Goal: Task Accomplishment & Management: Complete application form

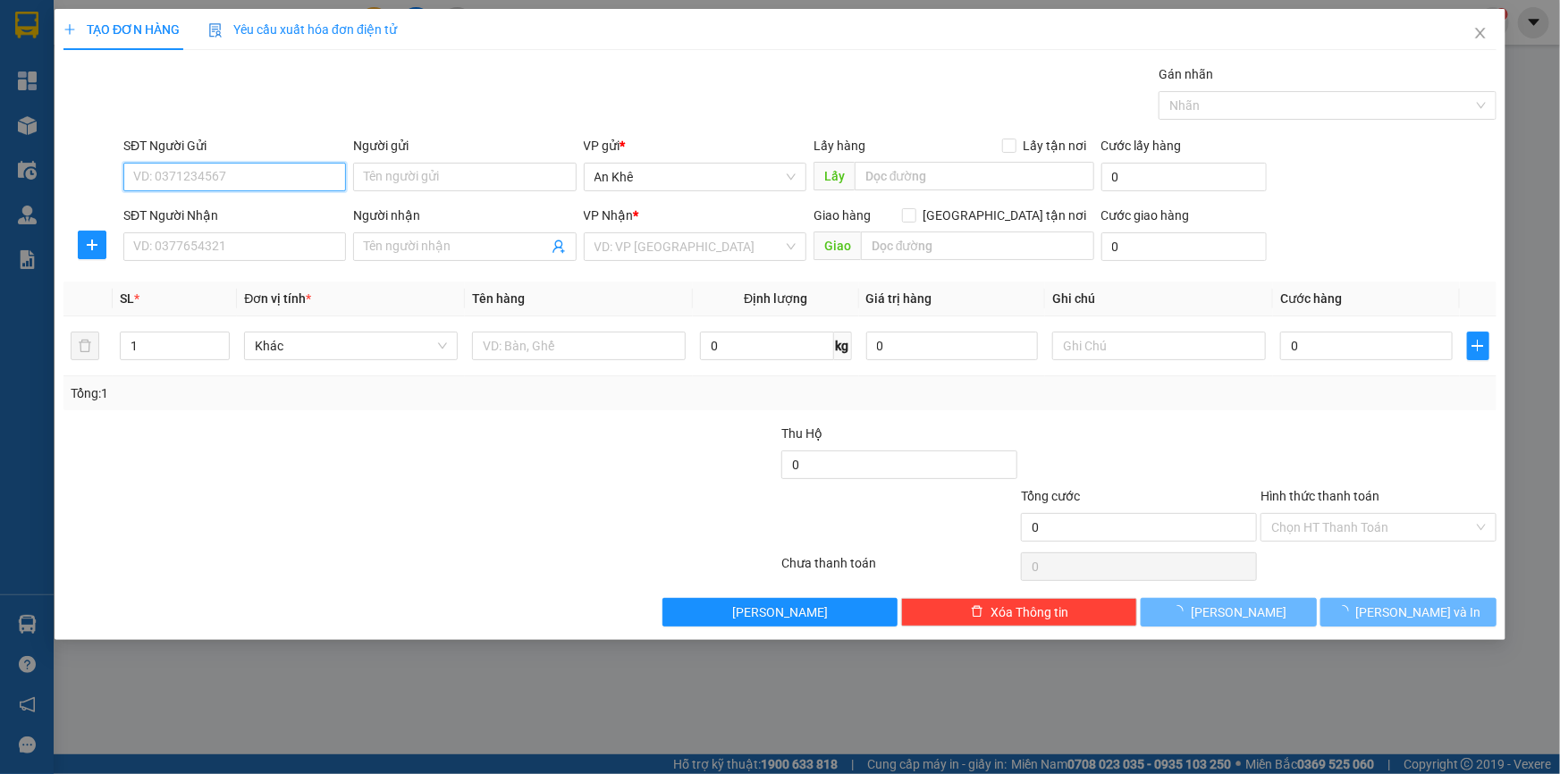
click at [291, 167] on input "SĐT Người Gửi" at bounding box center [234, 177] width 223 height 29
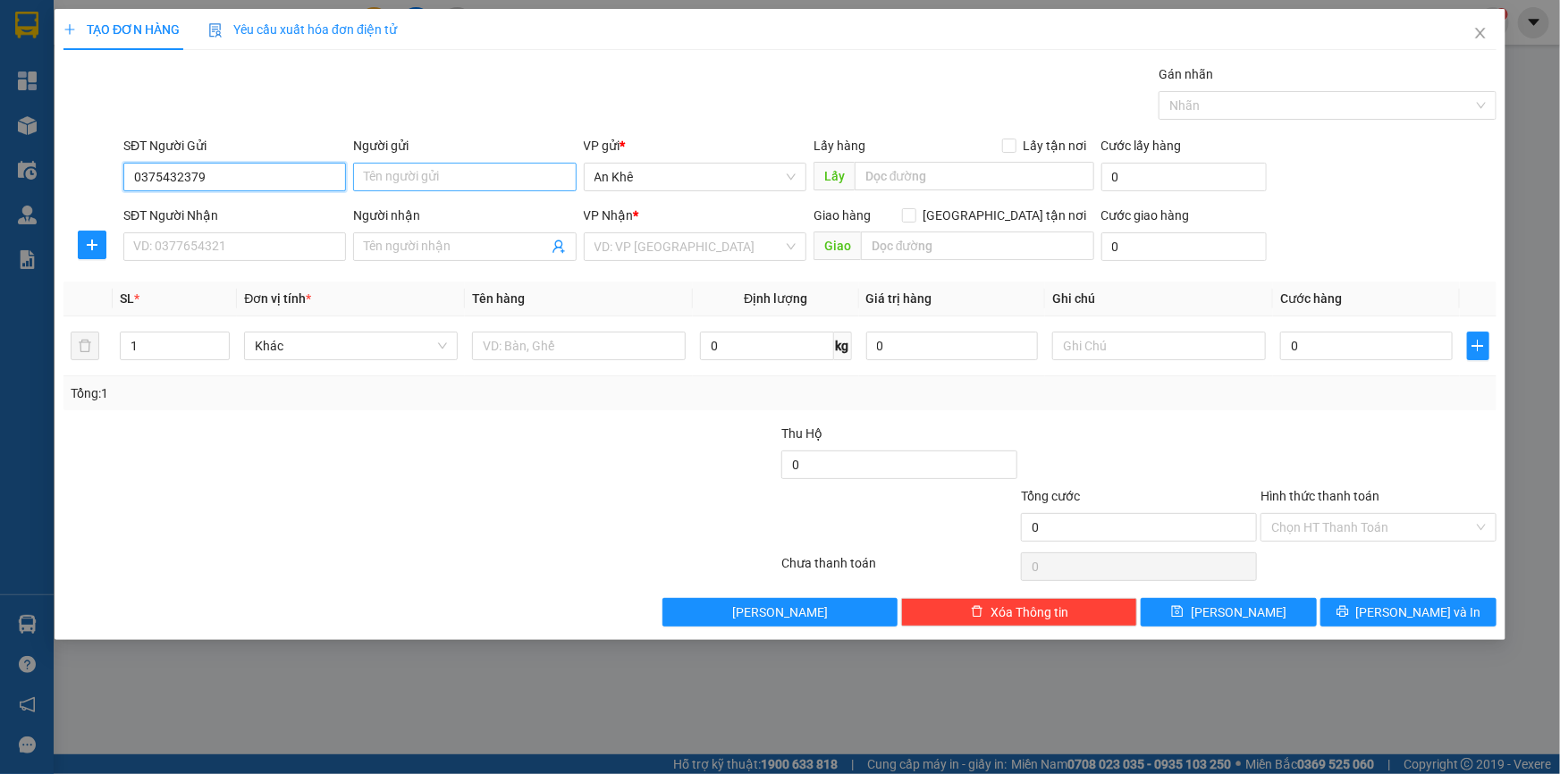
type input "0375432379"
click at [403, 170] on input "Người gửi" at bounding box center [464, 177] width 223 height 29
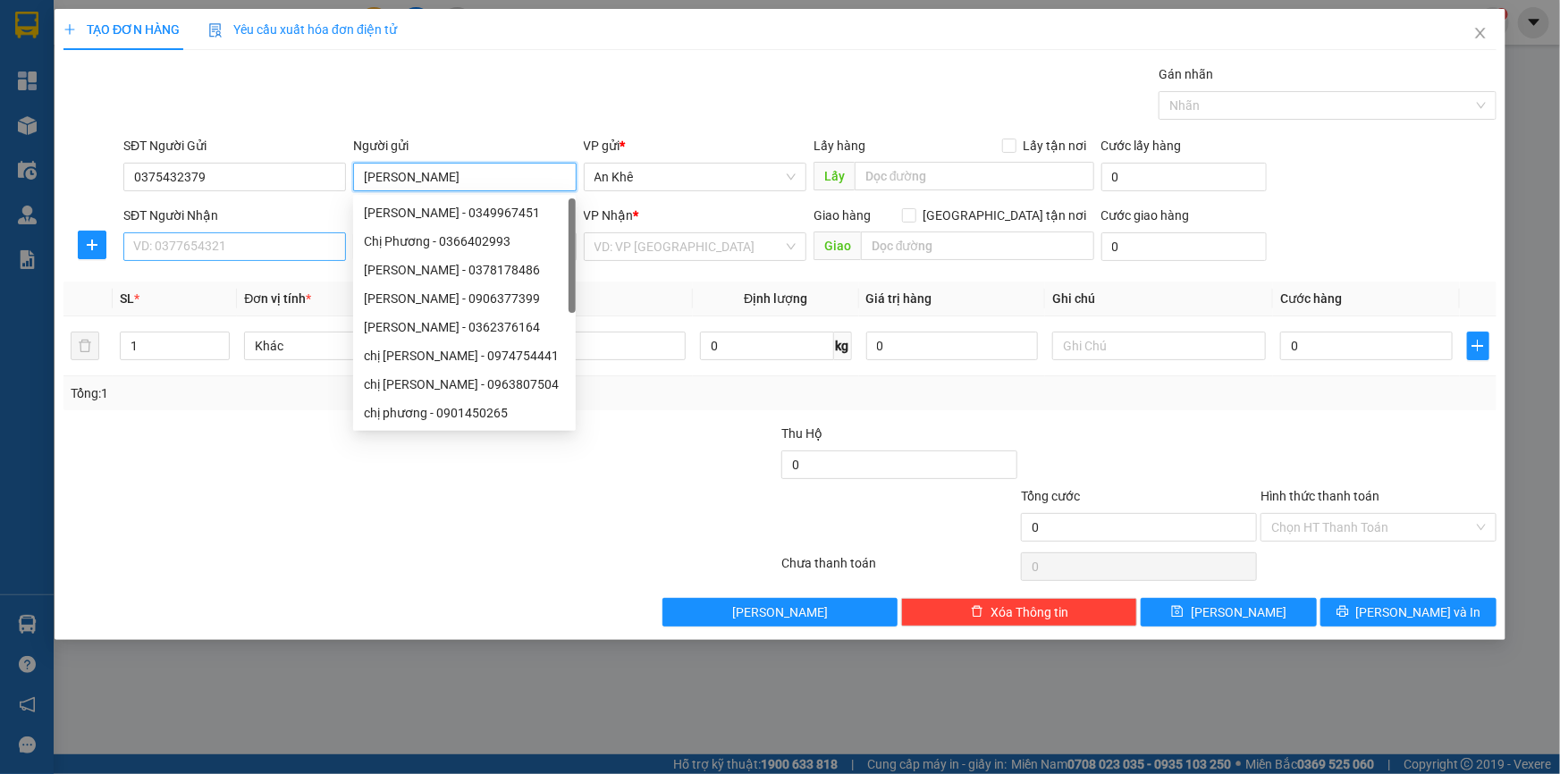
type input "[PERSON_NAME]"
click at [295, 240] on input "SĐT Người Nhận" at bounding box center [234, 246] width 223 height 29
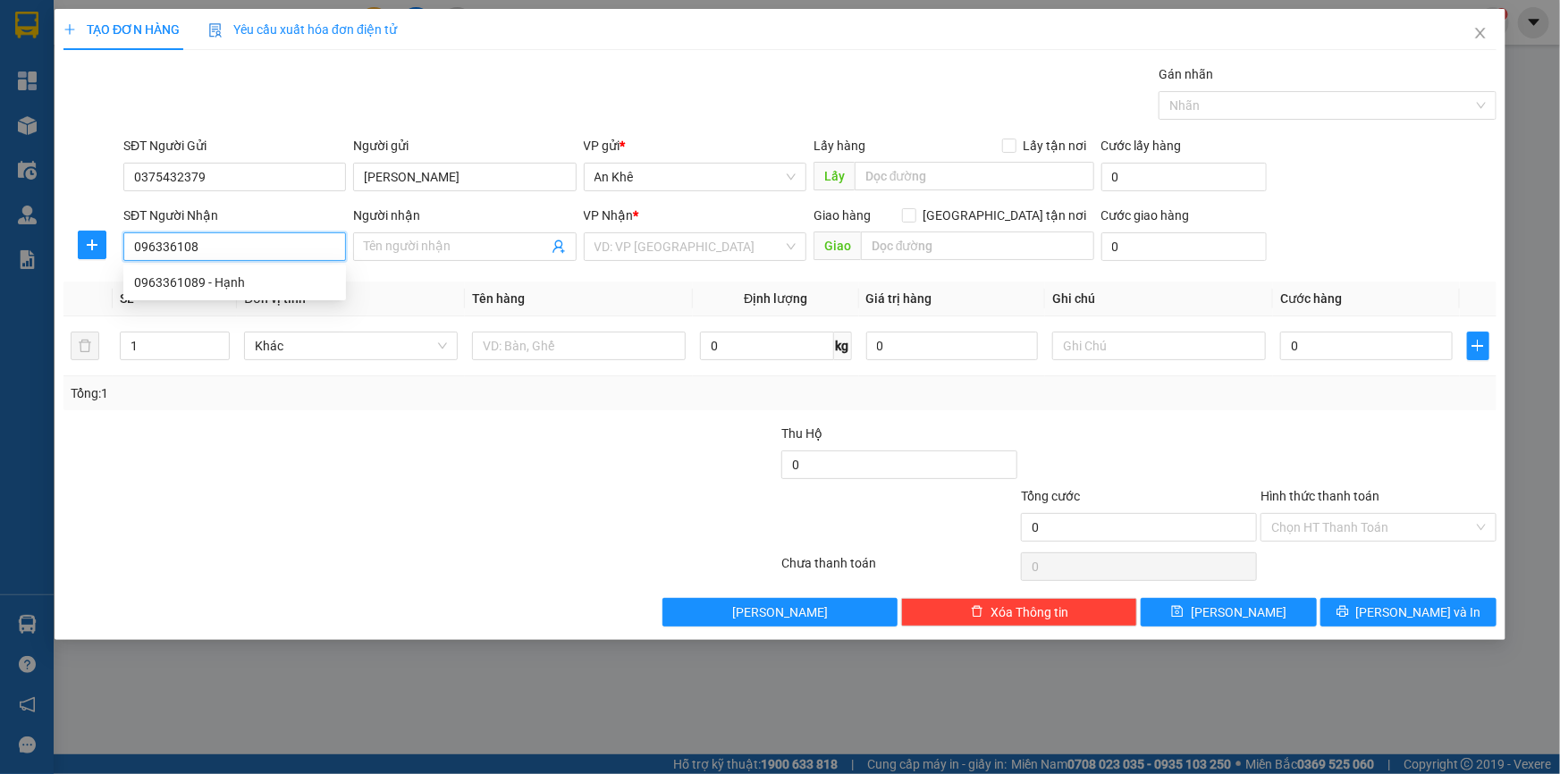
type input "0963361089"
click at [287, 274] on div "0963361089 - Hạnh" at bounding box center [234, 283] width 201 height 20
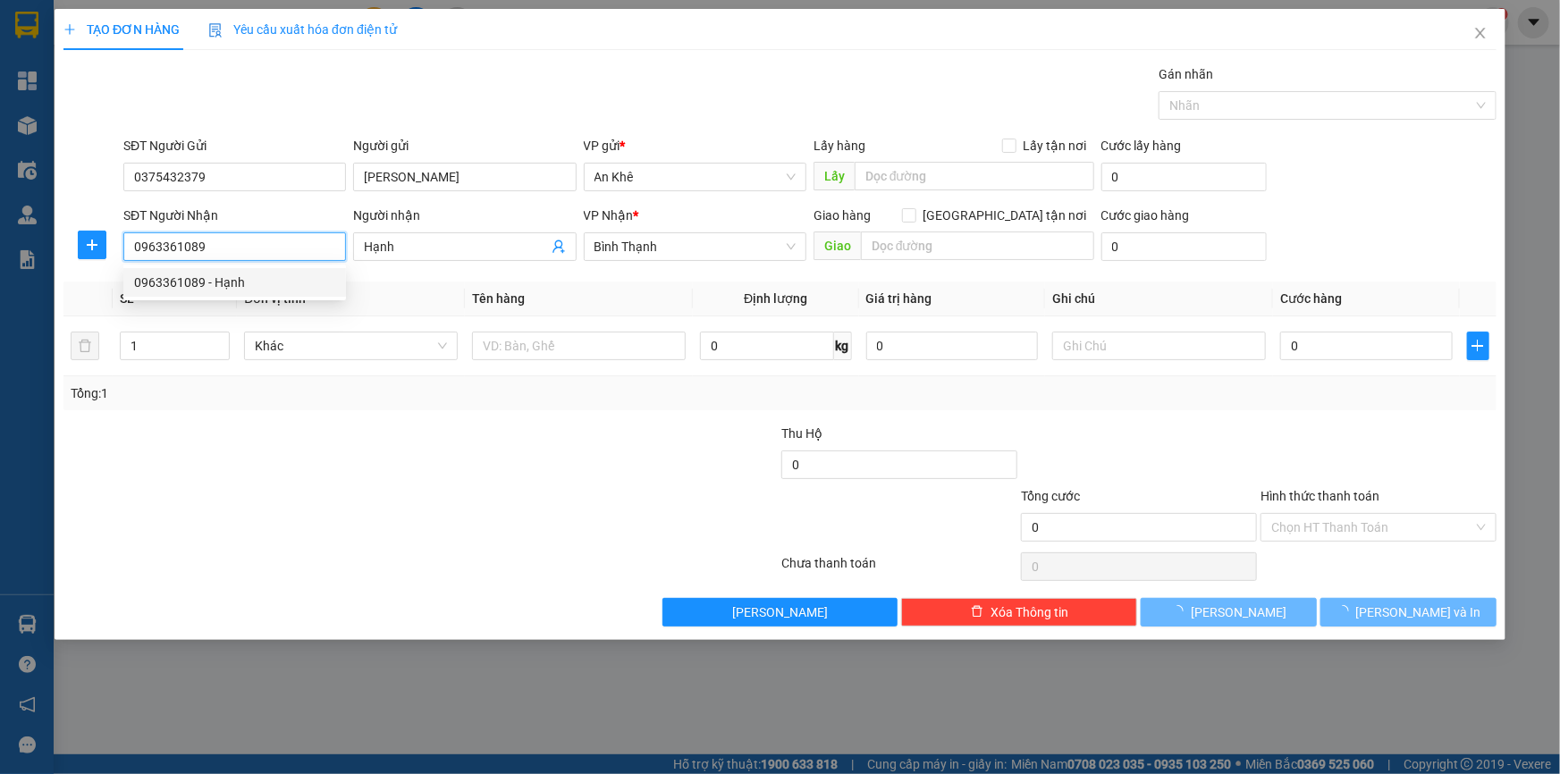
type input "Hạnh"
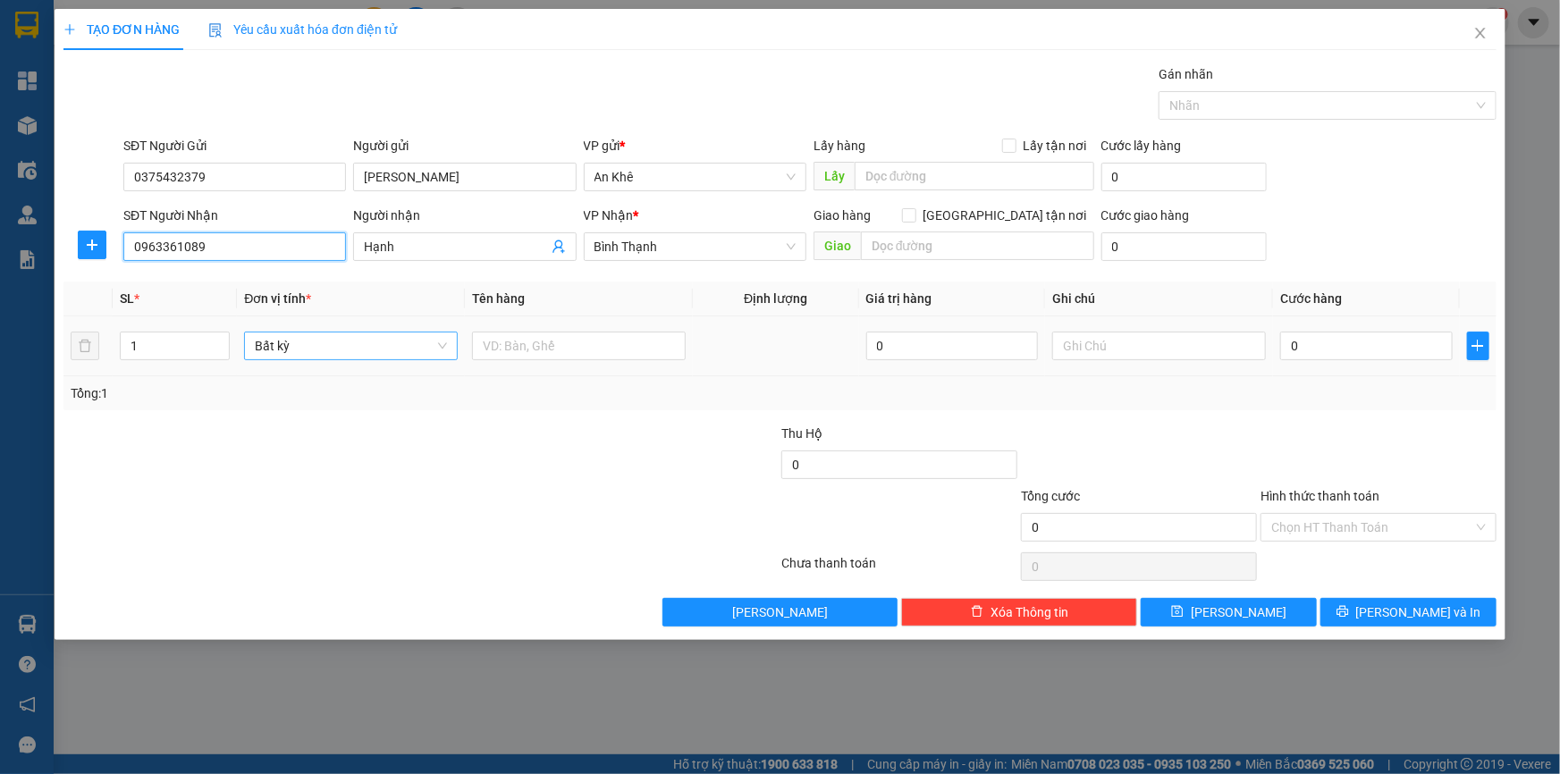
click at [442, 351] on span "Bất kỳ" at bounding box center [351, 345] width 192 height 27
type input "0963361089"
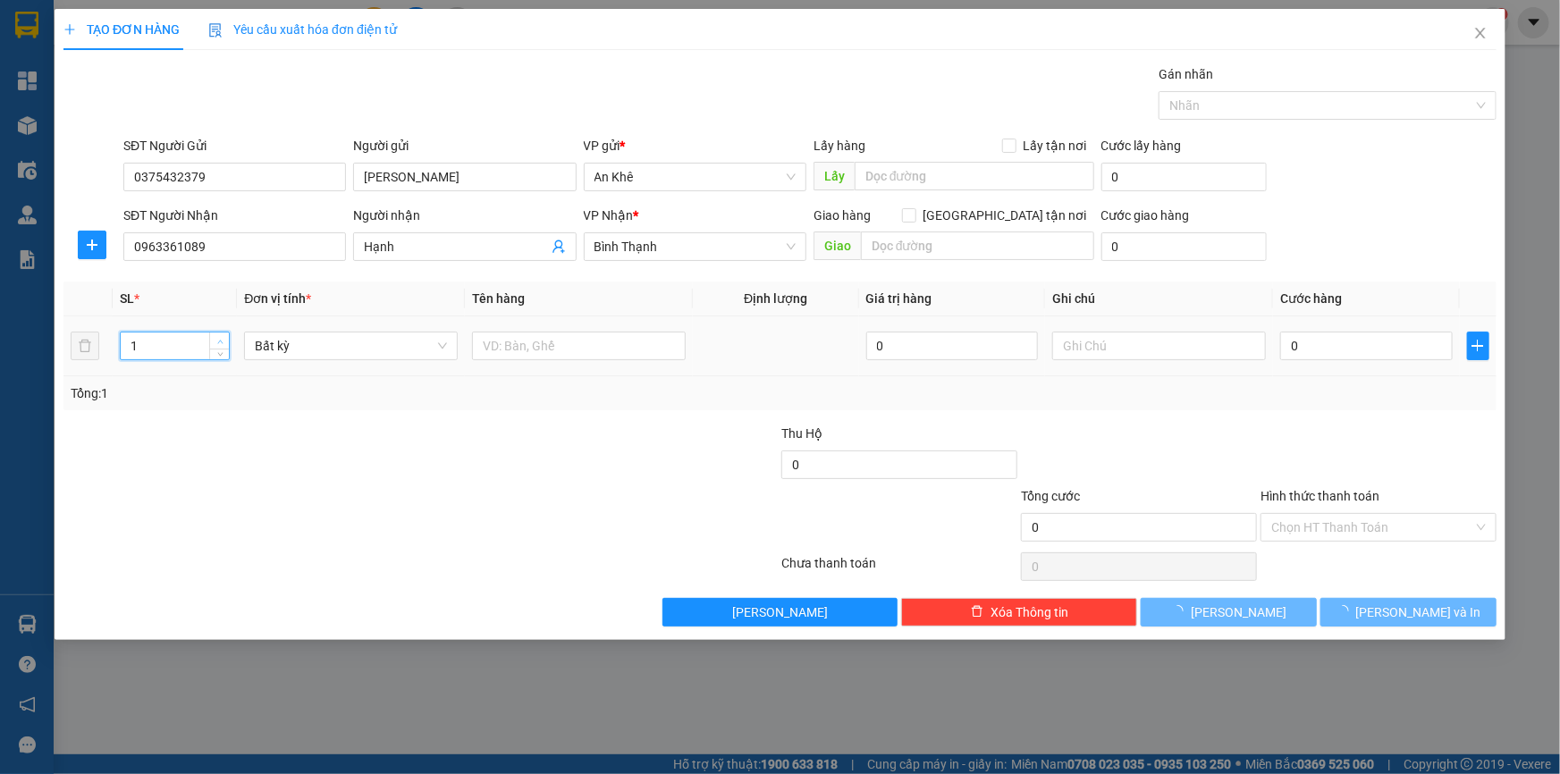
click at [223, 339] on span "up" at bounding box center [219, 341] width 11 height 11
type input "2"
click at [223, 339] on span "up" at bounding box center [219, 341] width 11 height 11
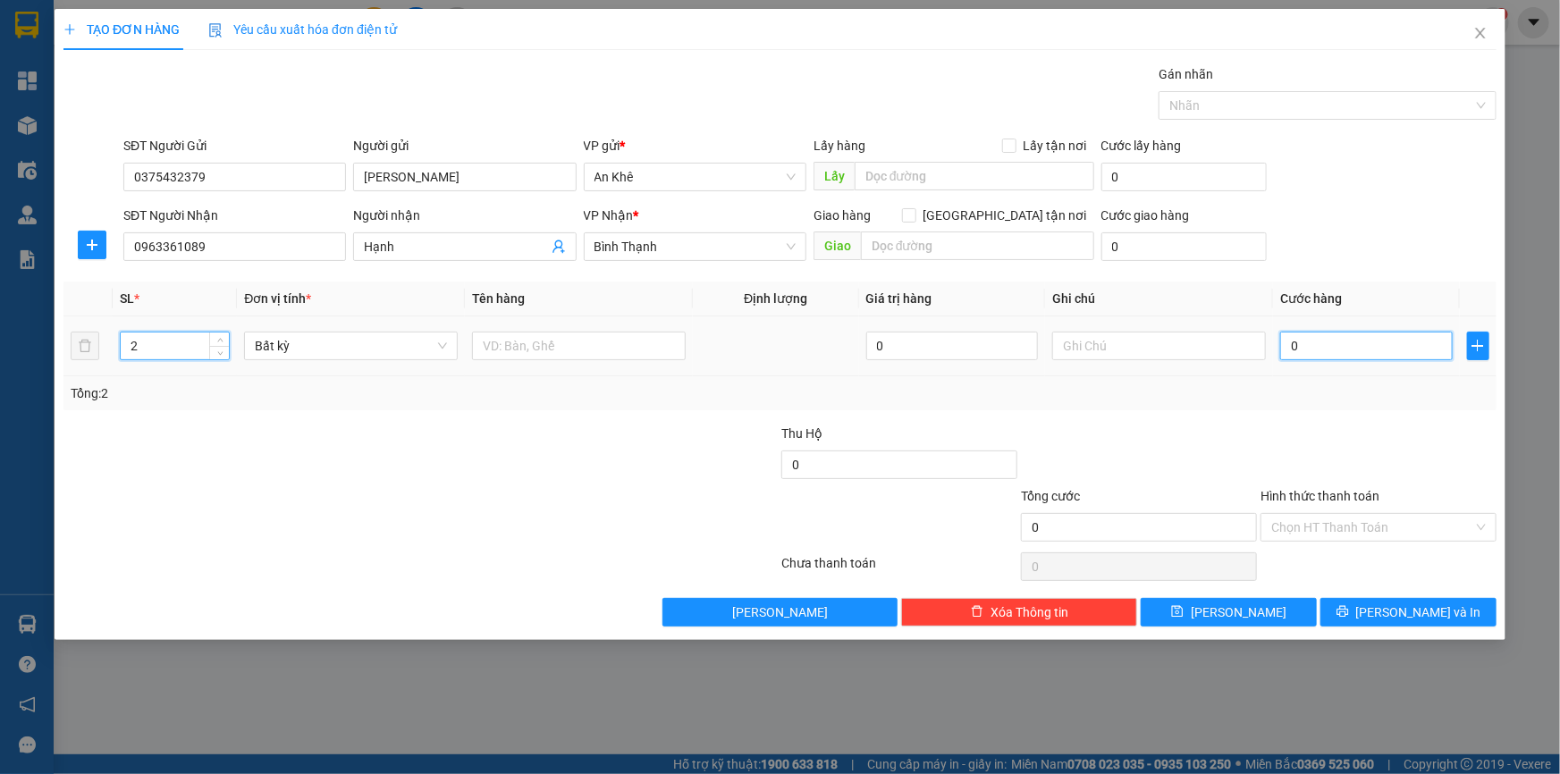
click at [1292, 356] on input "0" at bounding box center [1366, 346] width 172 height 29
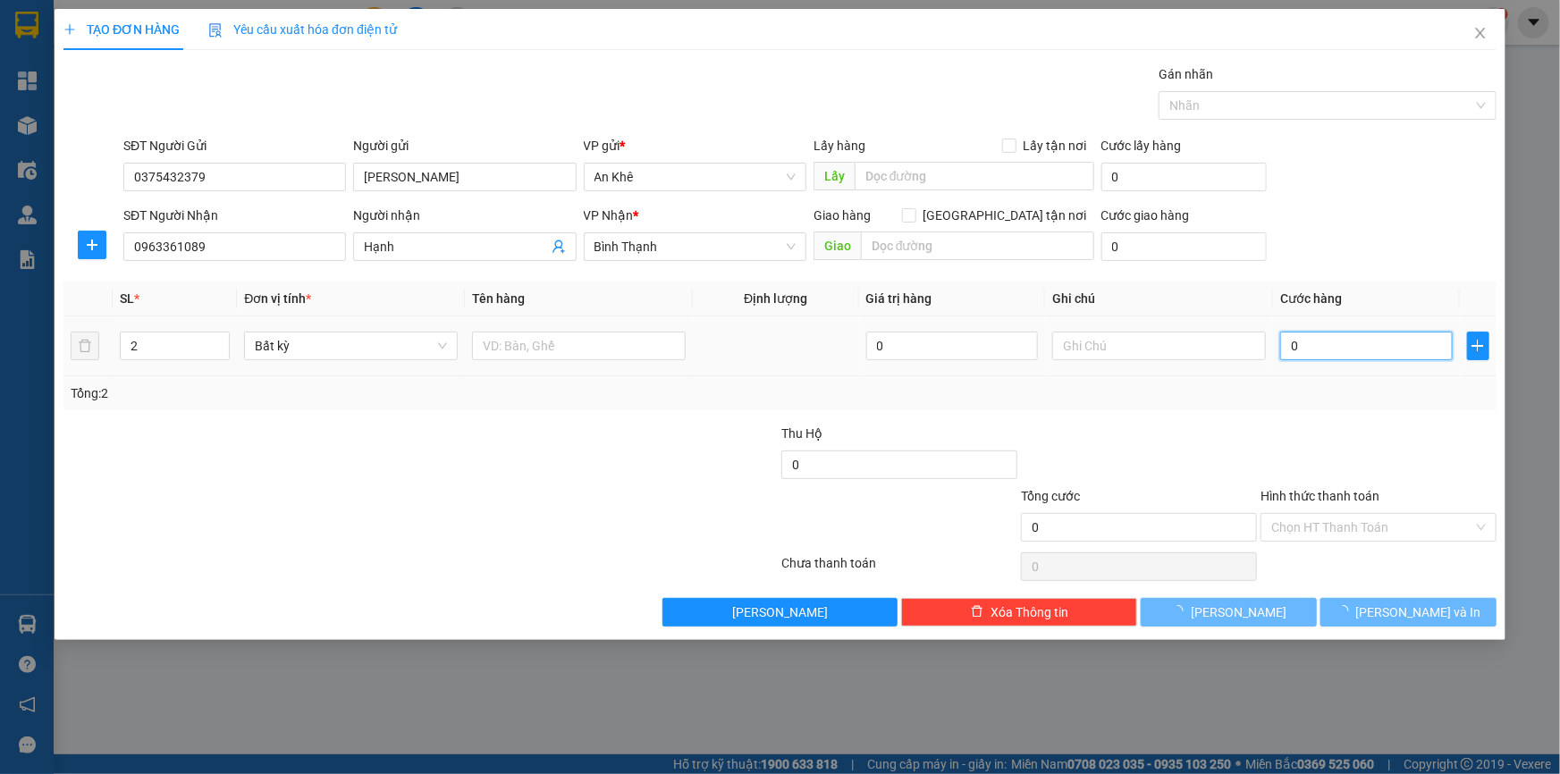
type input "1"
type input "01"
type input "1"
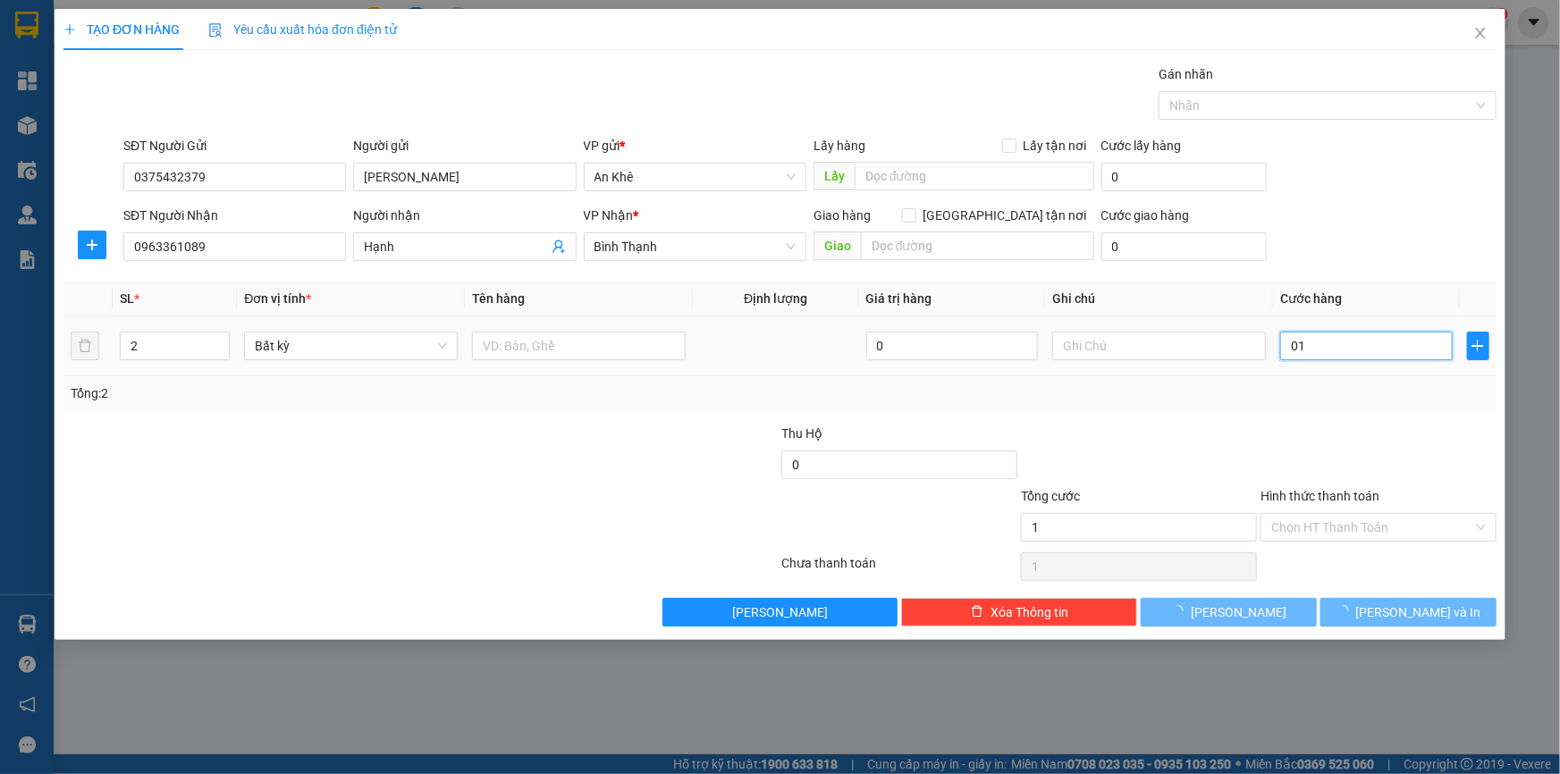
type input "1"
type input "010"
type input "10"
type input "0.100"
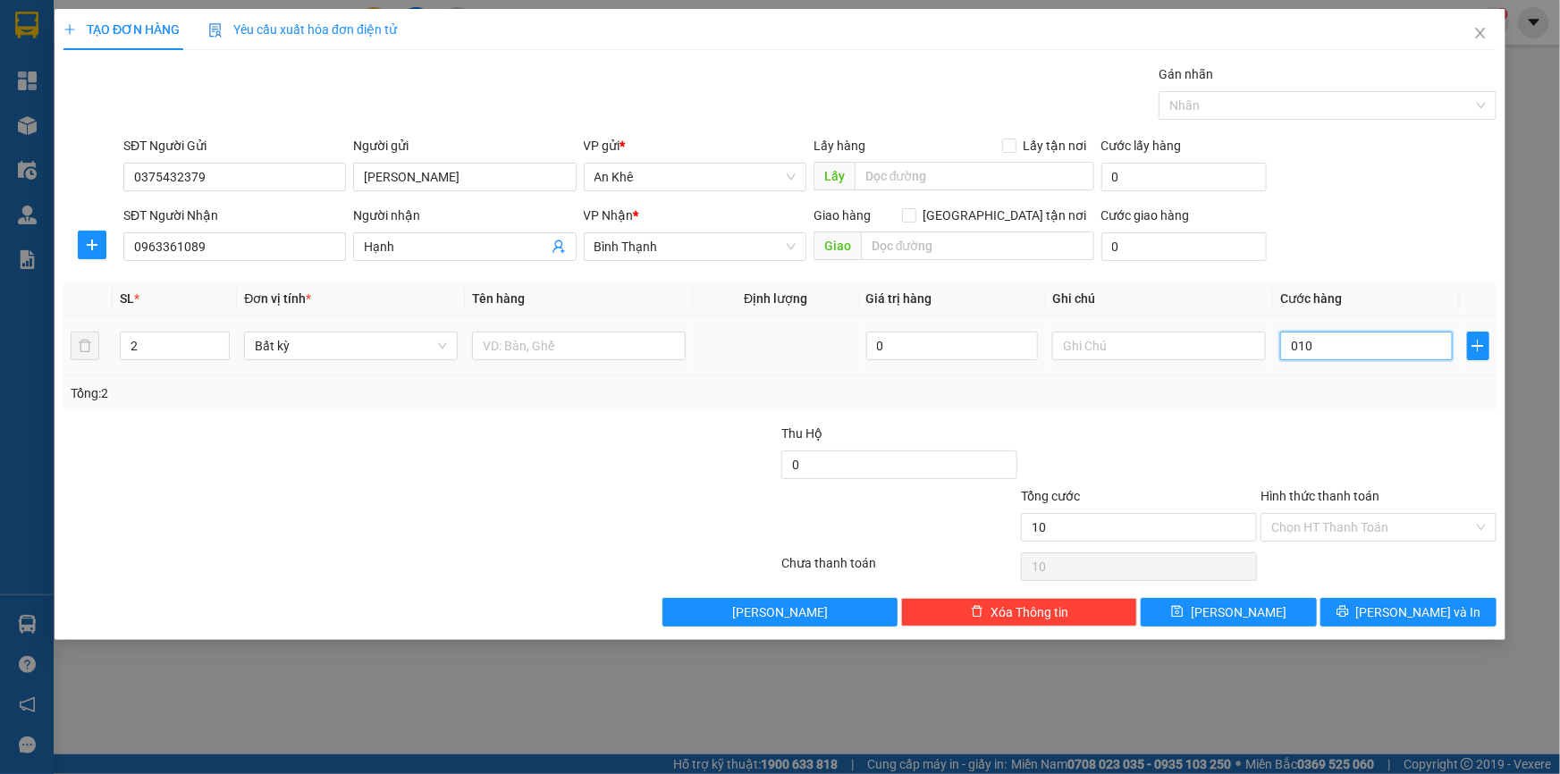
type input "100"
type input "01.000"
type input "1.000"
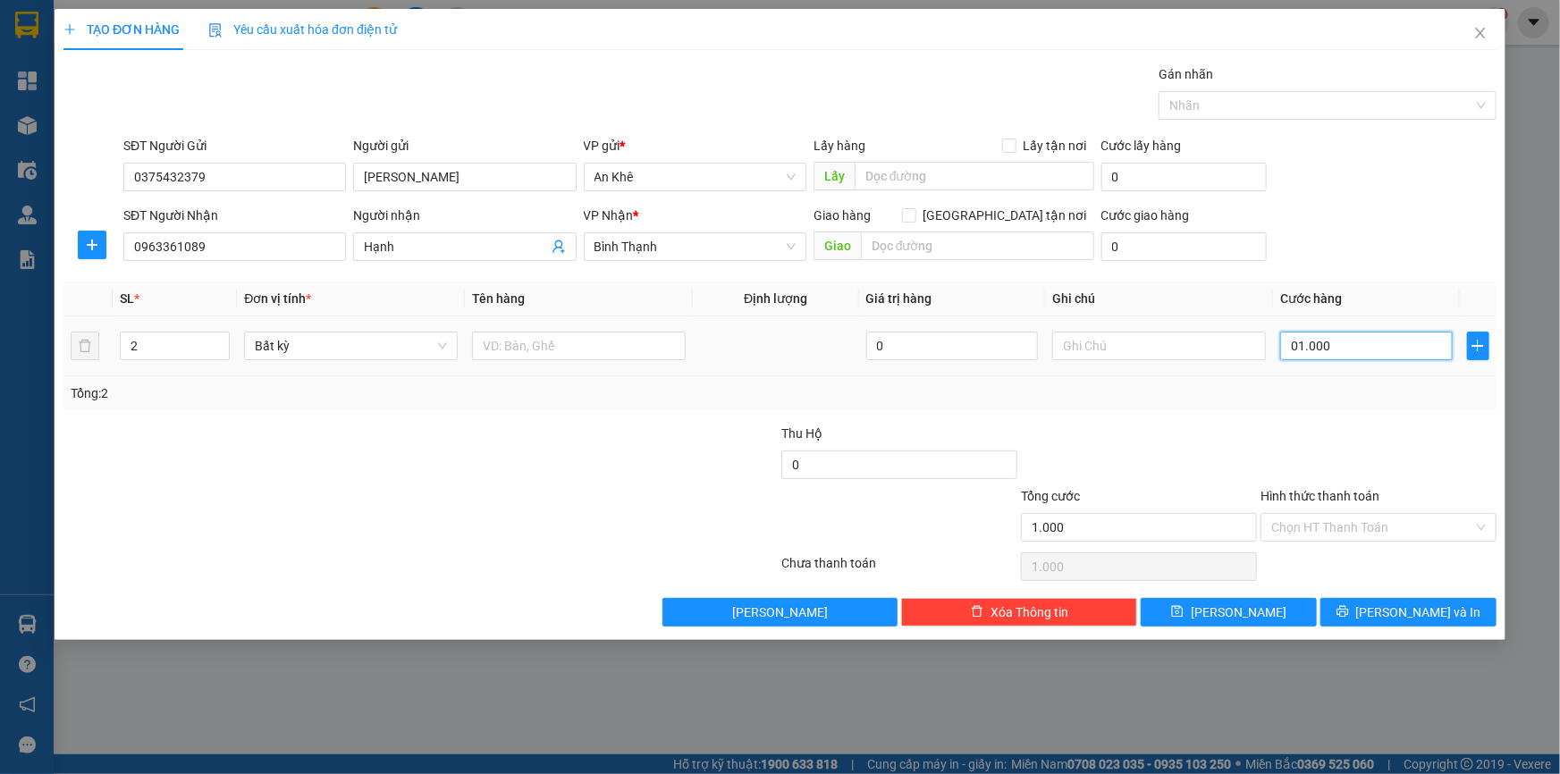
type input "010.000"
type input "10.000"
type input "01.000"
type input "1.000"
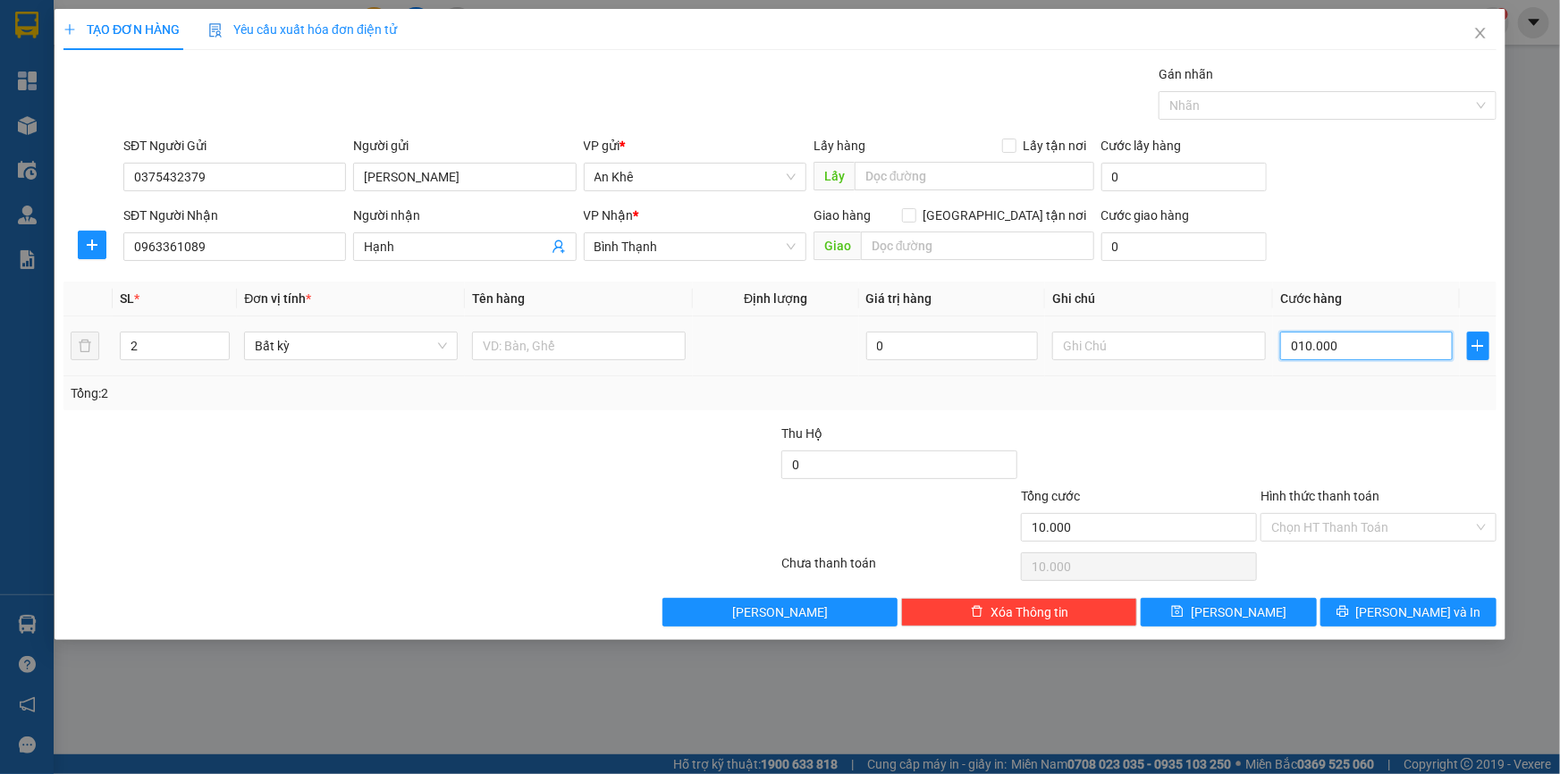
type input "1.000"
type input "0.100"
type input "100"
type input "010"
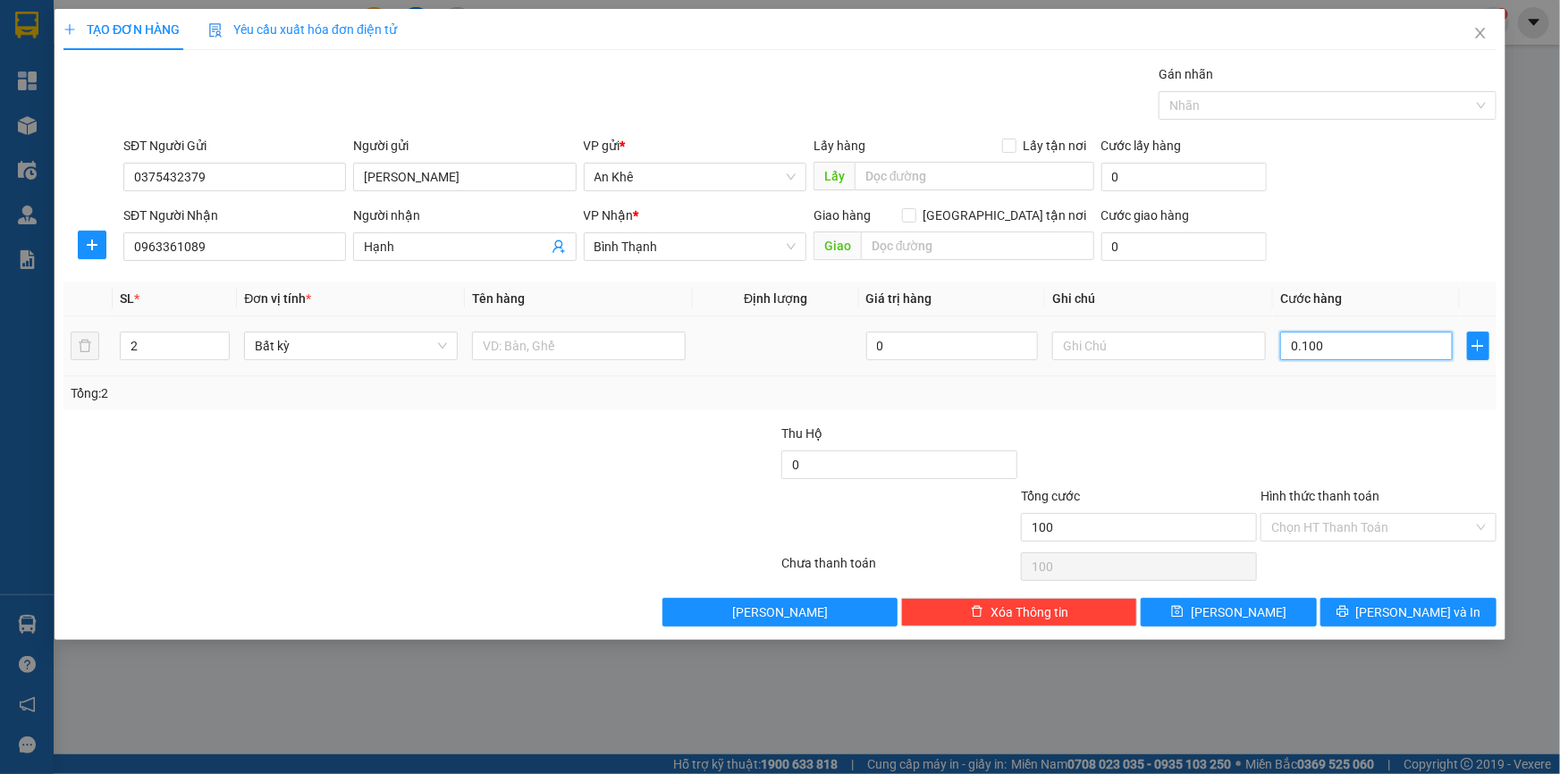
type input "10"
type input "01"
type input "1"
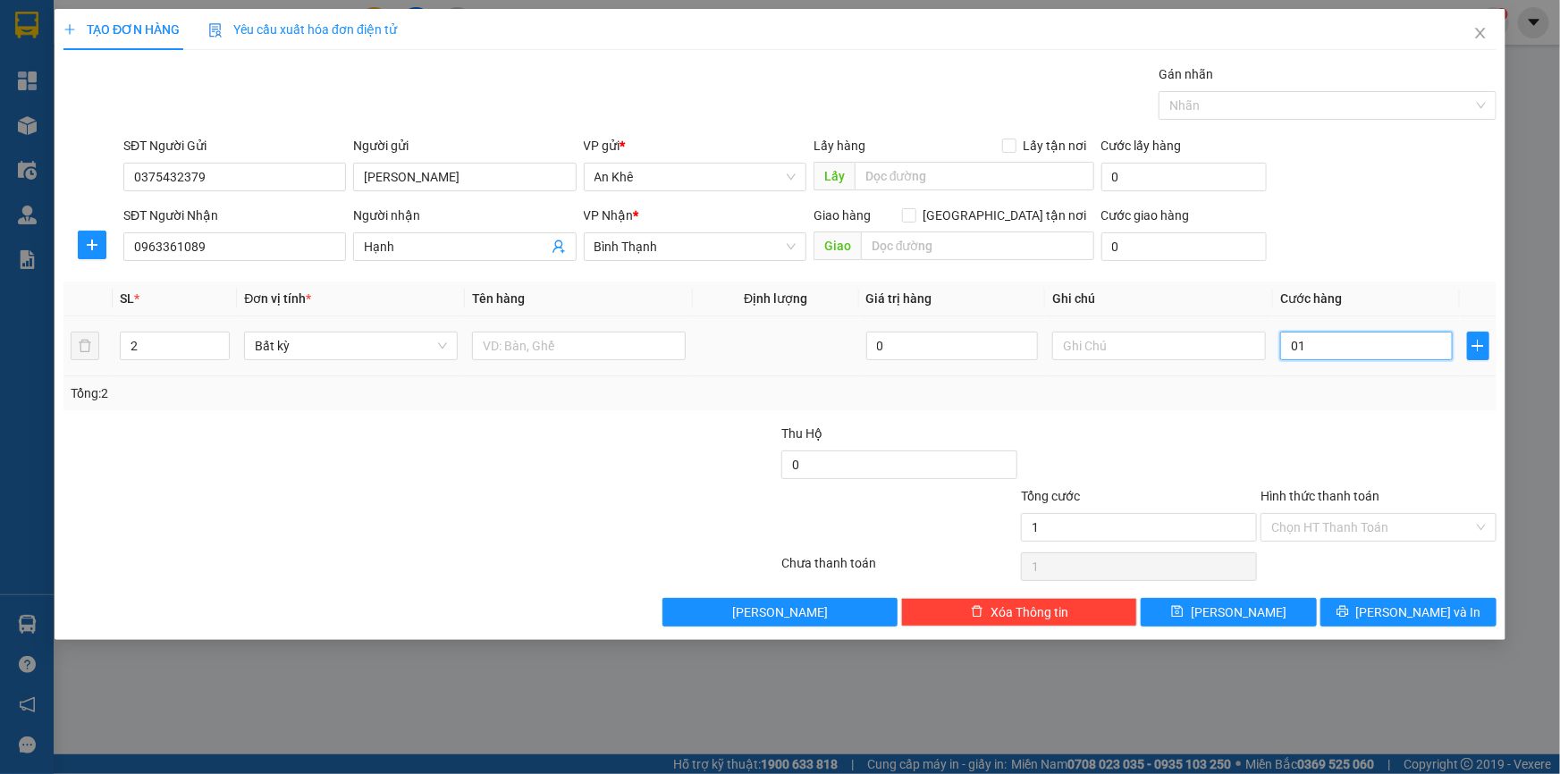
type input "0"
type input "01"
type input "1"
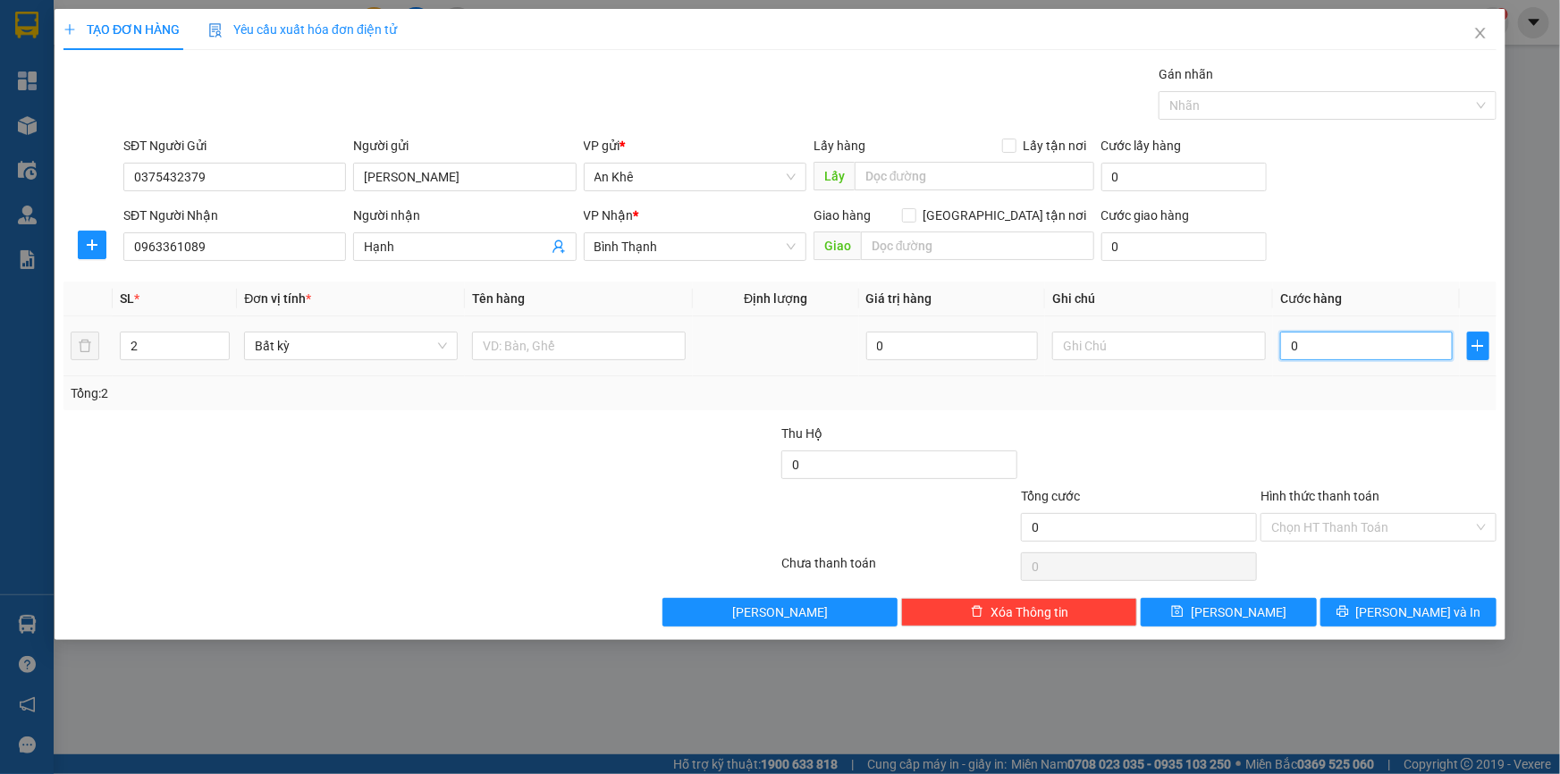
type input "1"
type input "011"
type input "11"
type input "0.110"
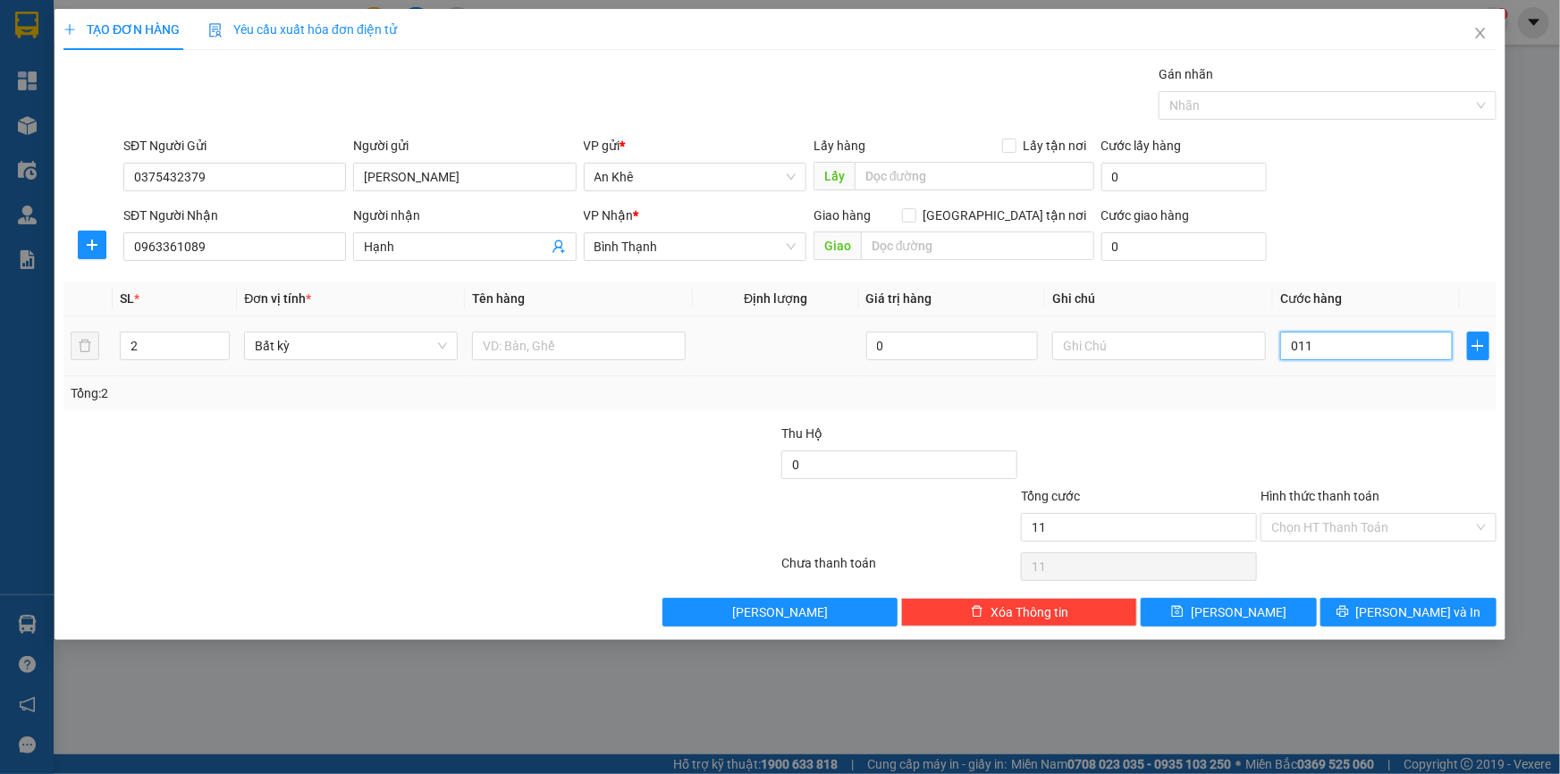
type input "110"
type input "01.100"
type input "1.100"
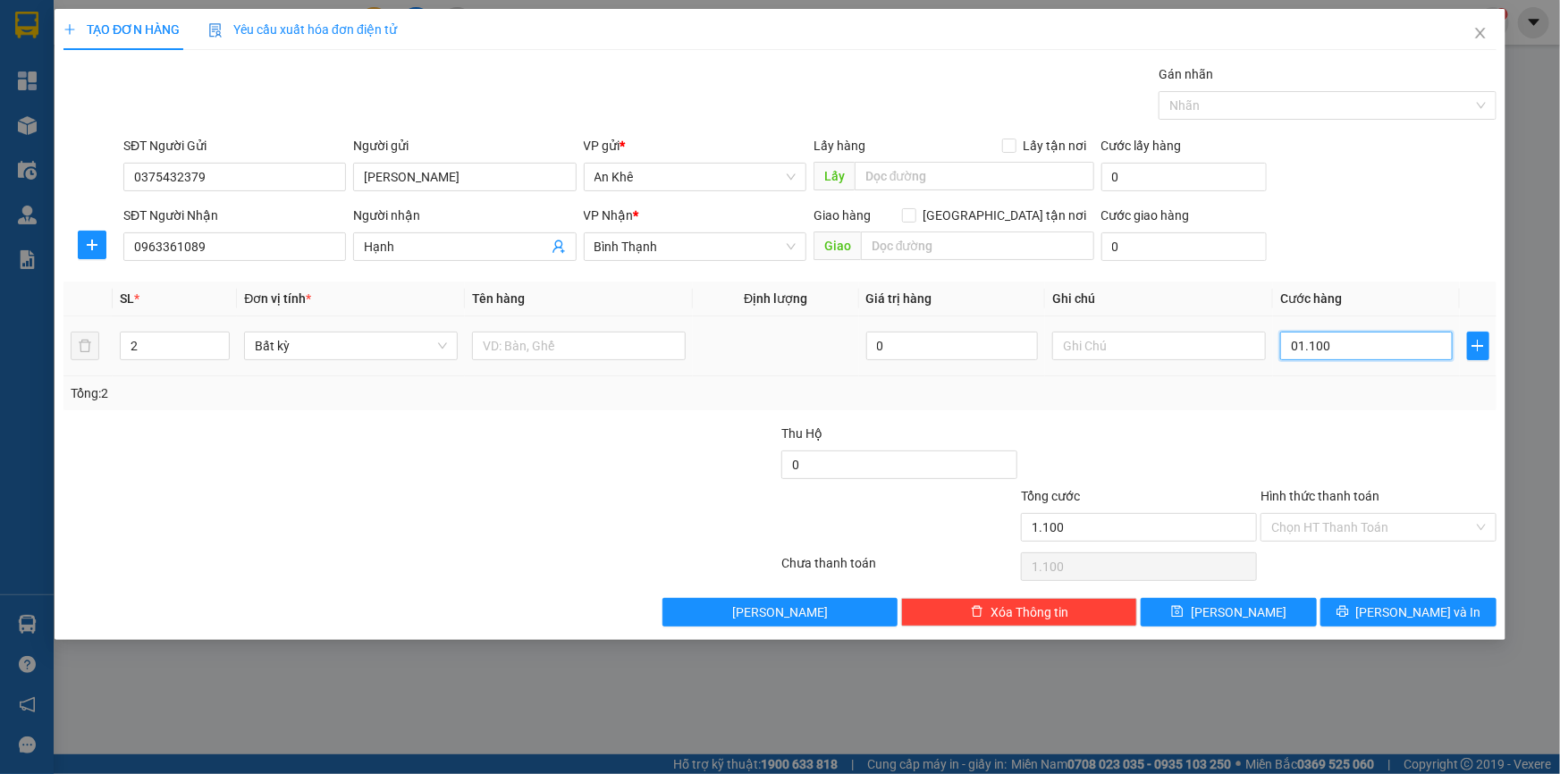
type input "011.000"
type input "11.000"
type input "0.110.000"
type input "110.000"
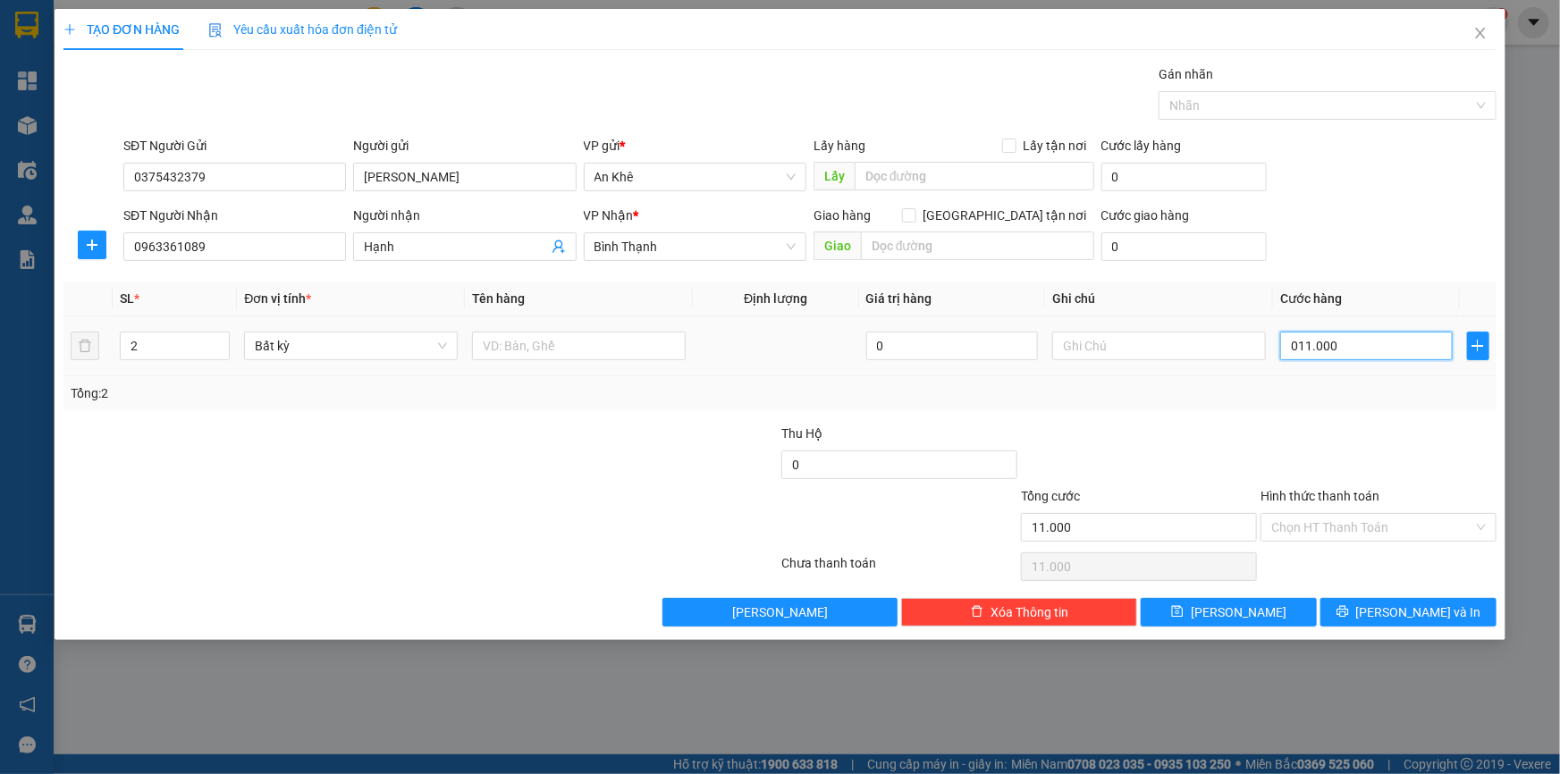
type input "110.000"
click at [608, 470] on div at bounding box center [661, 455] width 240 height 63
click at [441, 345] on span "Bất kỳ" at bounding box center [351, 345] width 192 height 27
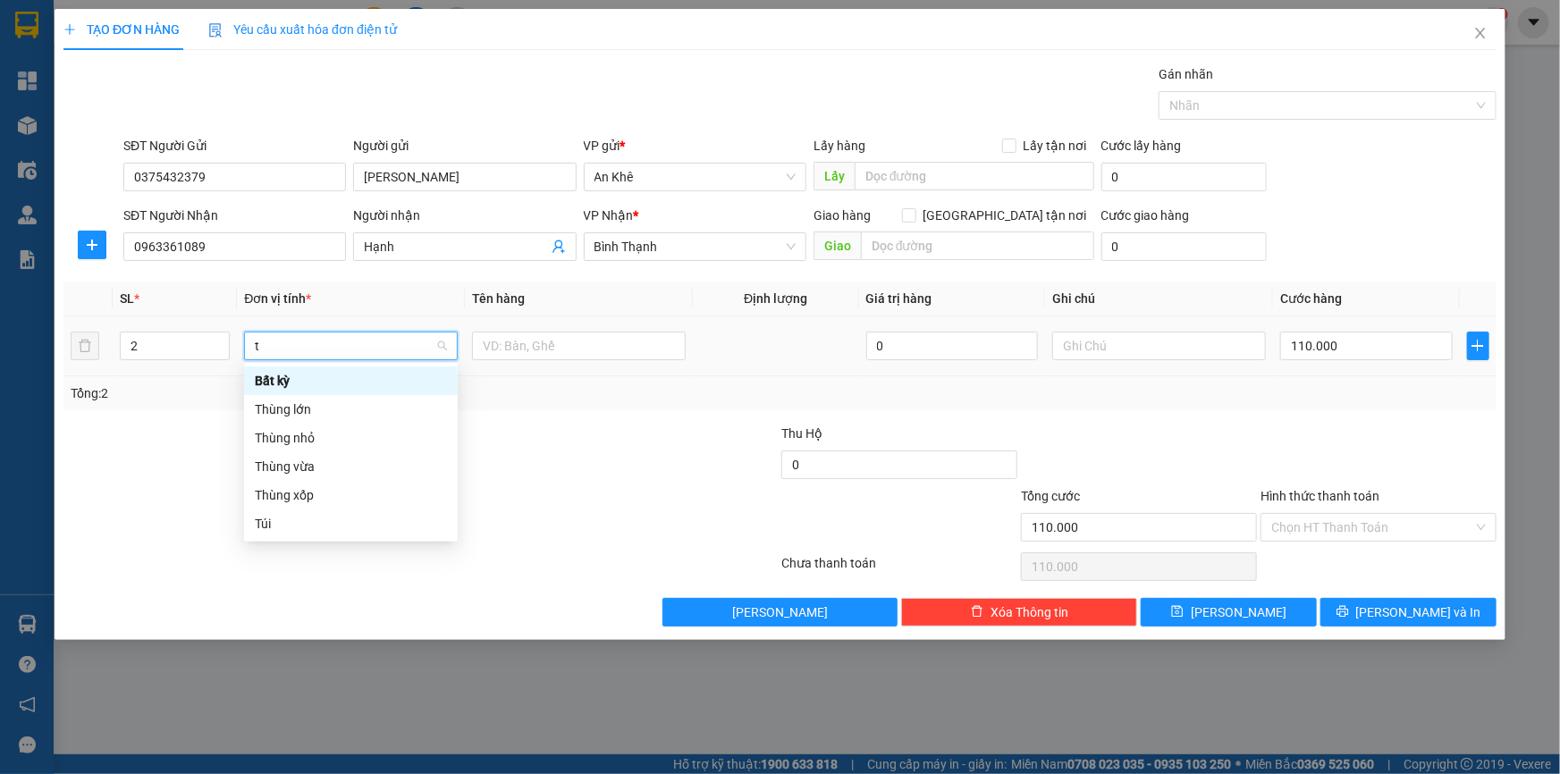
type input "th"
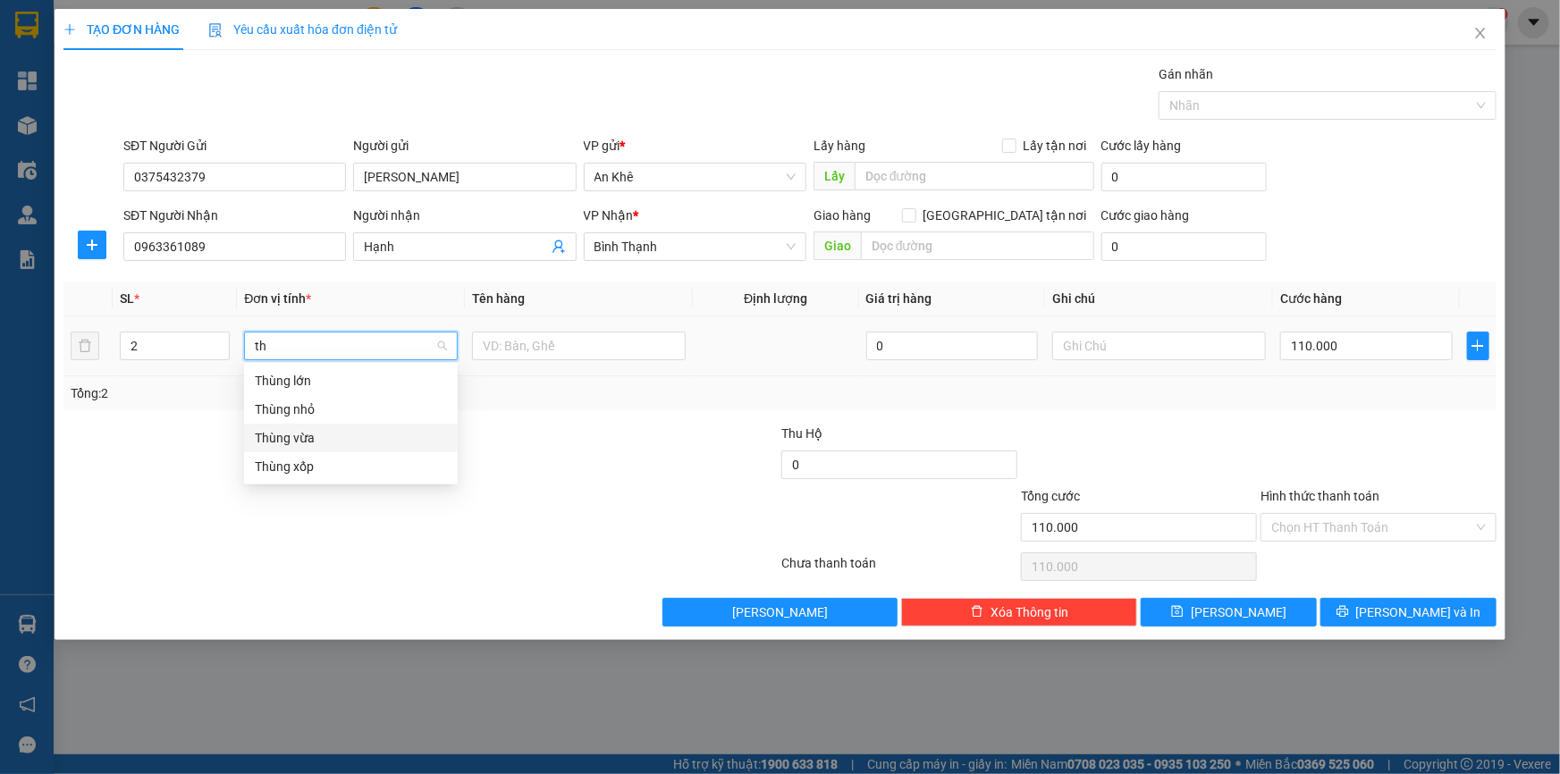
click at [357, 437] on div "Thùng vừa" at bounding box center [351, 438] width 192 height 20
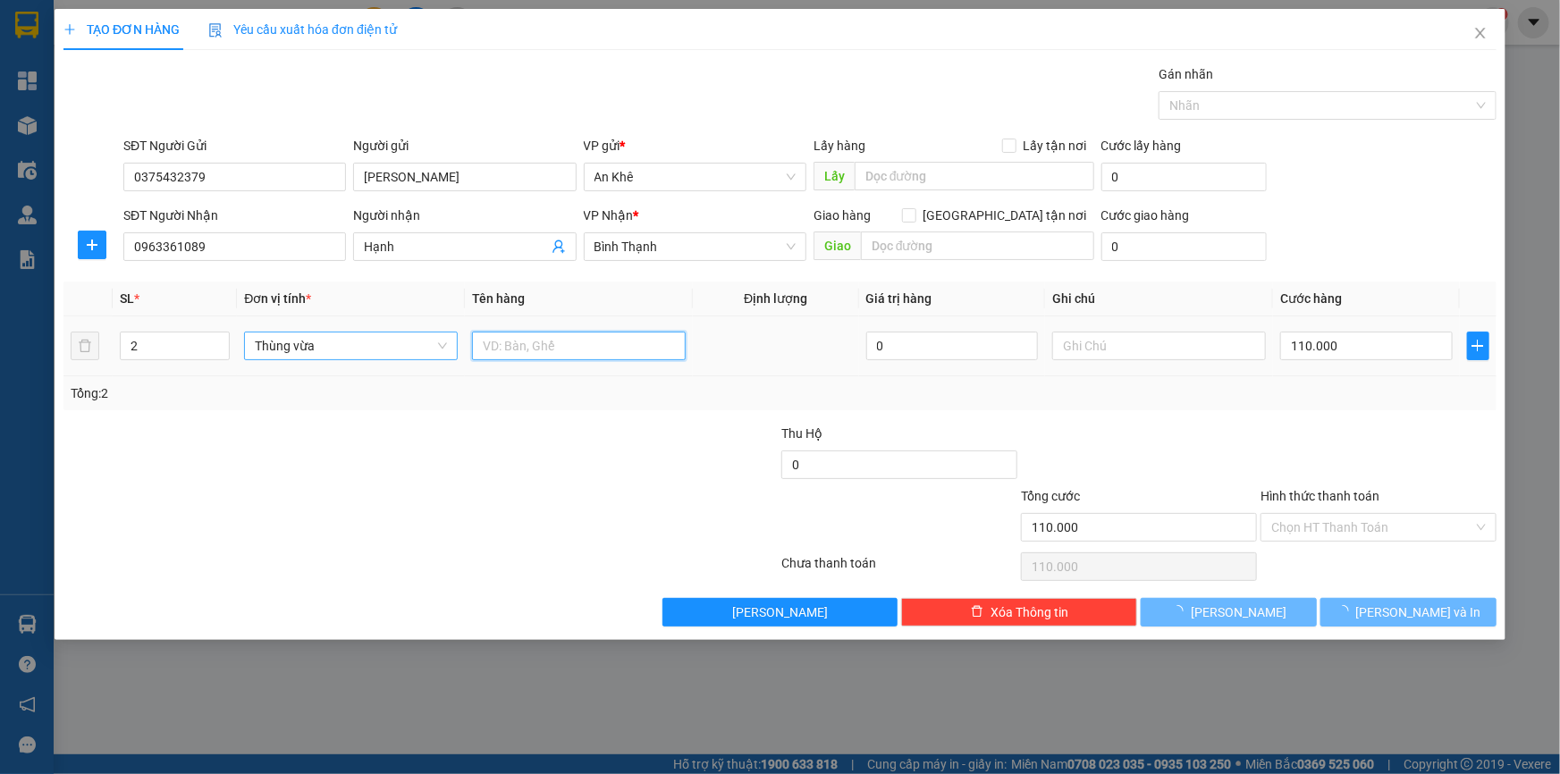
click at [517, 349] on input "text" at bounding box center [579, 346] width 214 height 29
type input "0"
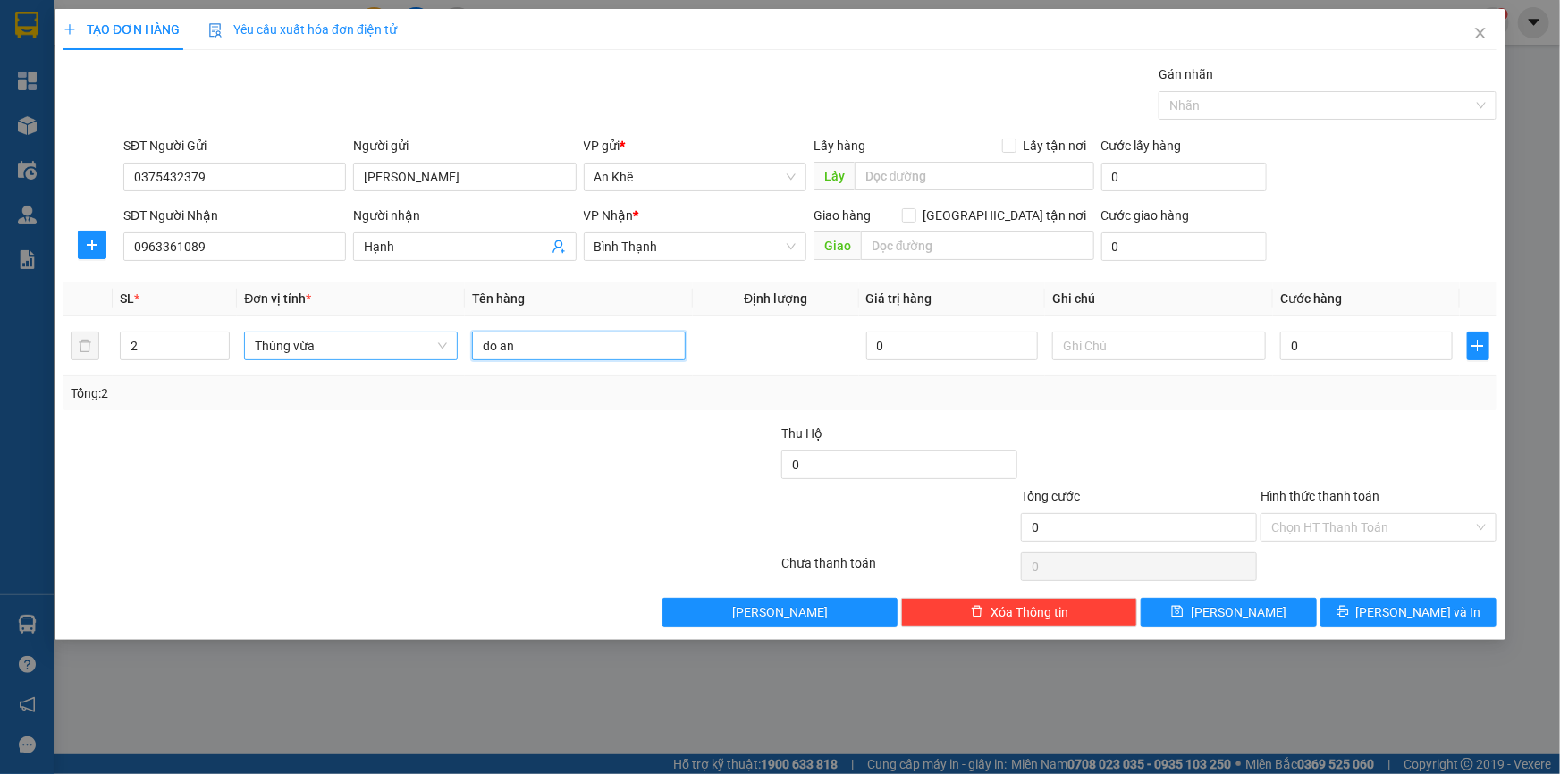
type input "do an"
click at [1182, 477] on div at bounding box center [1139, 455] width 240 height 63
click at [1367, 525] on input "Hình thức thanh toán" at bounding box center [1372, 527] width 202 height 27
click at [1337, 343] on input "0" at bounding box center [1366, 346] width 172 height 29
type input "1"
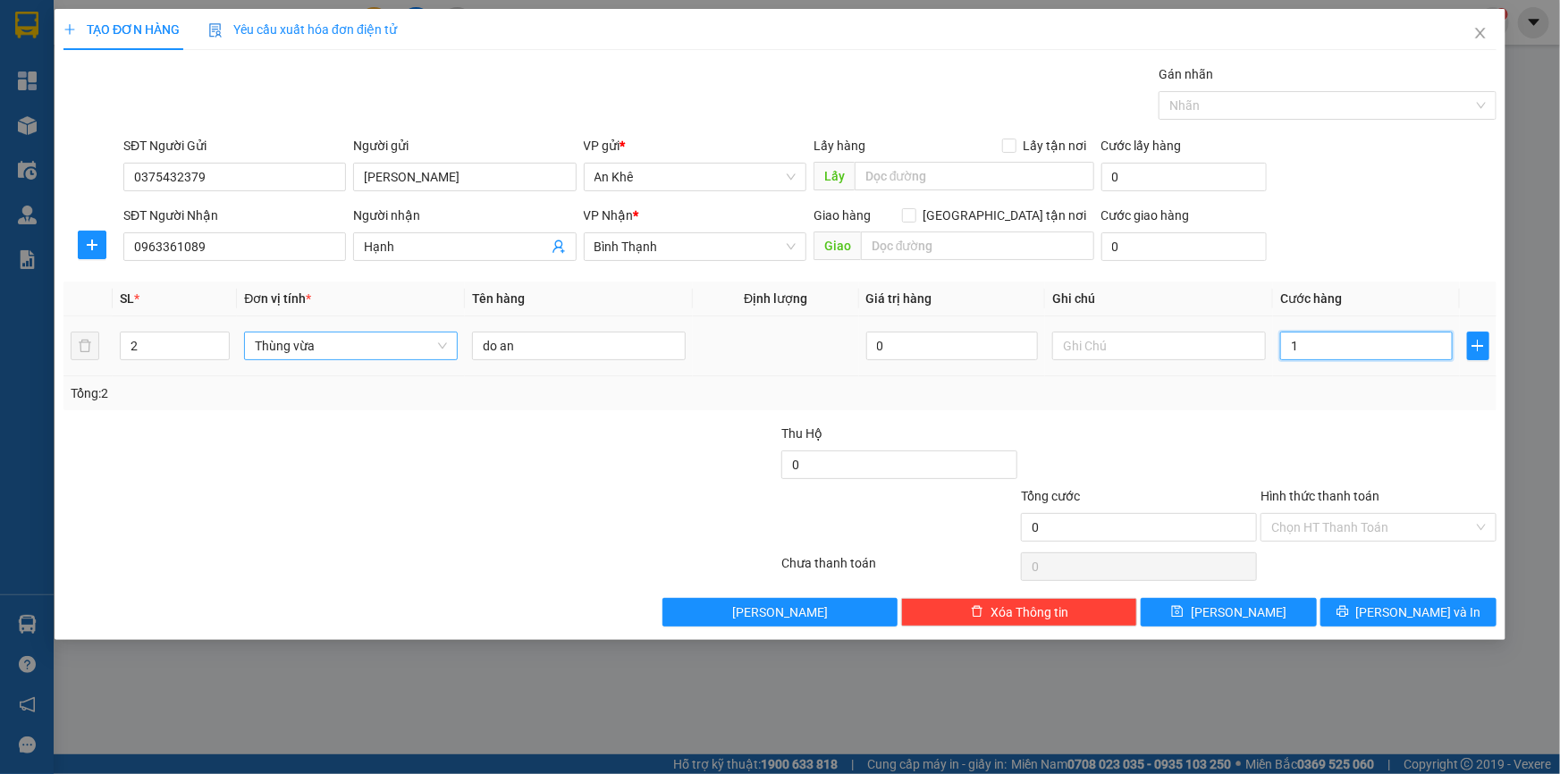
type input "1"
type input "11"
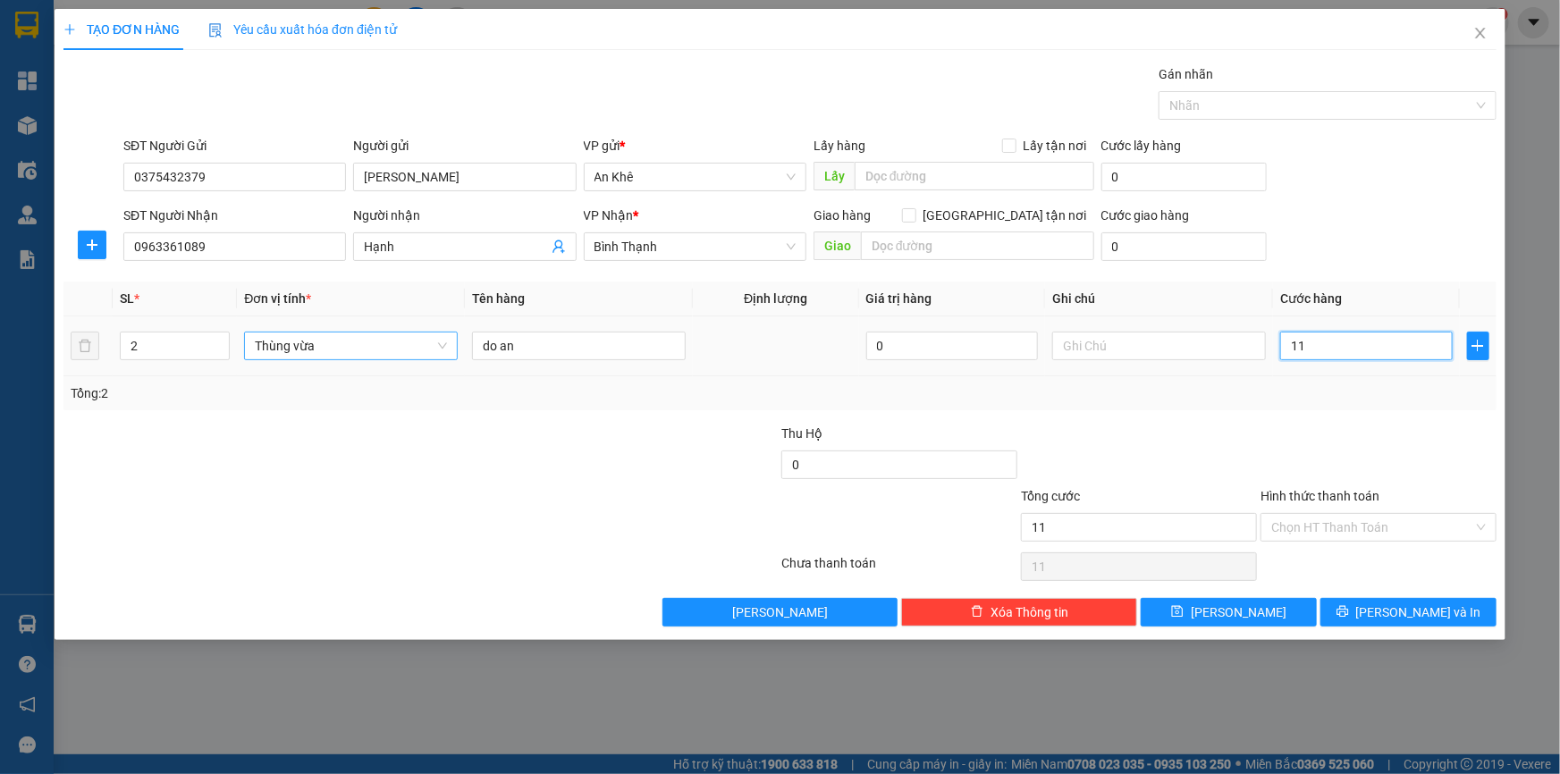
type input "110"
type input "1.100"
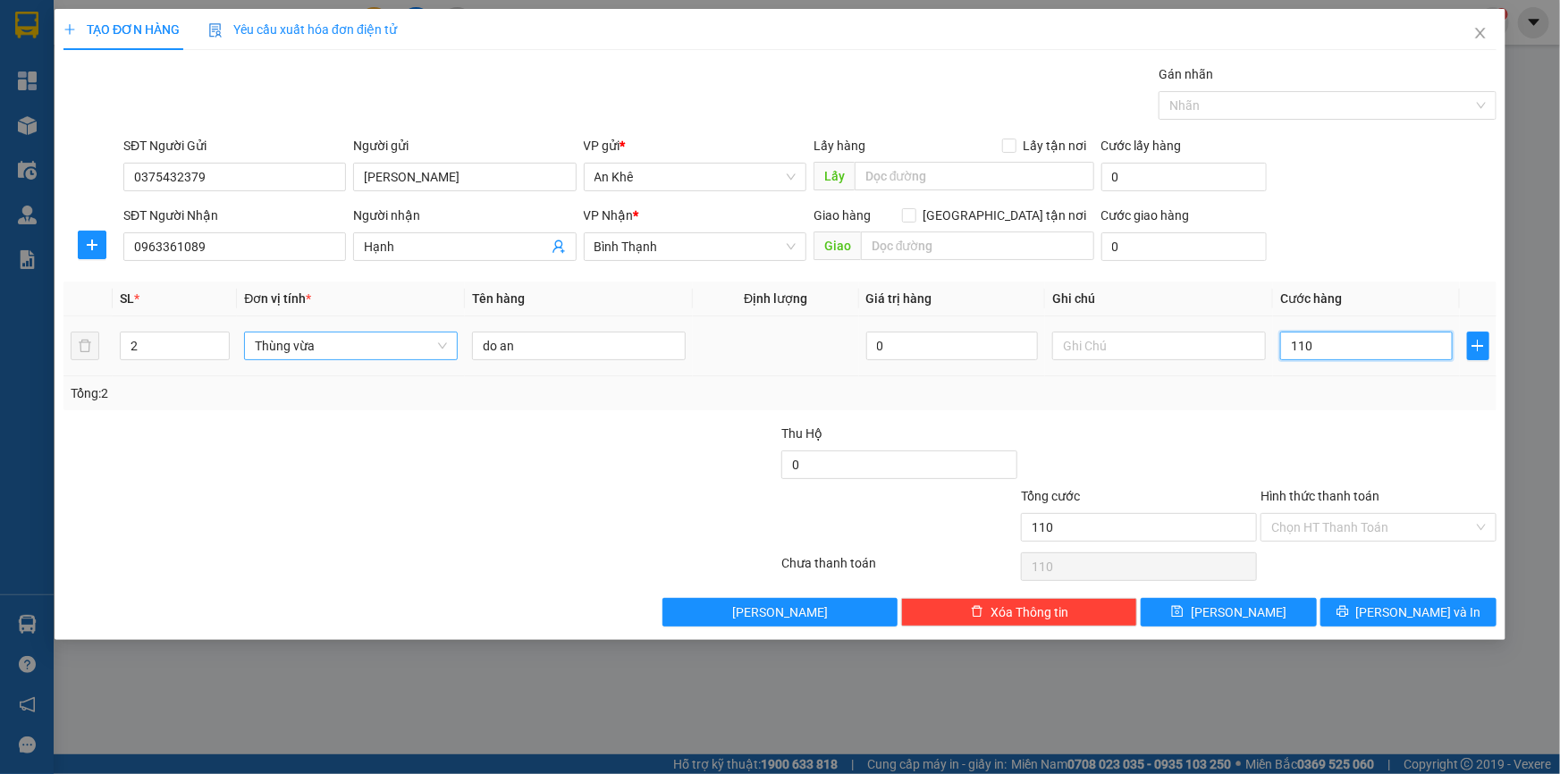
type input "1.100"
type input "11.000"
type input "110.000"
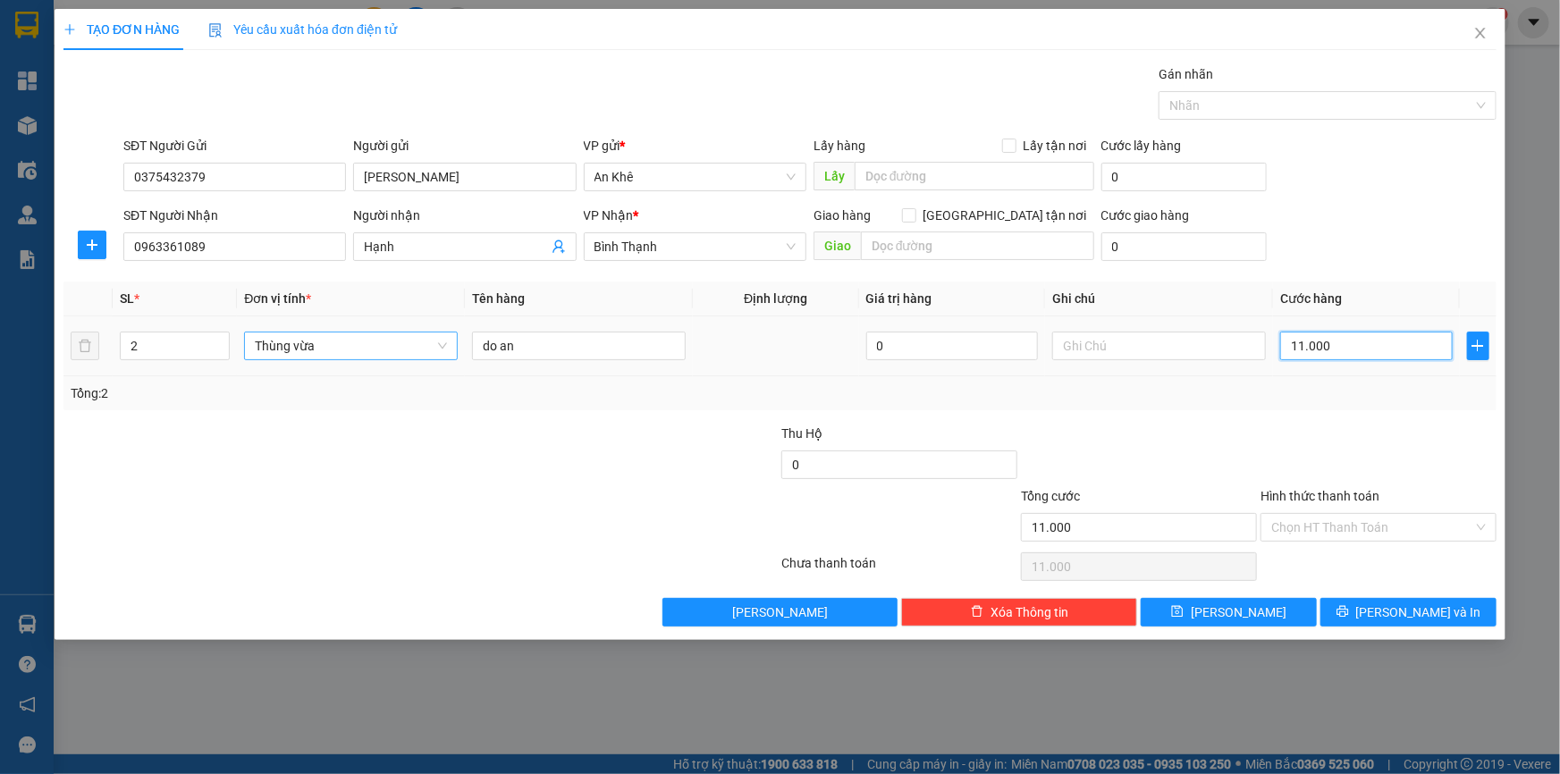
type input "110.000"
click at [1324, 526] on input "Hình thức thanh toán" at bounding box center [1372, 527] width 202 height 27
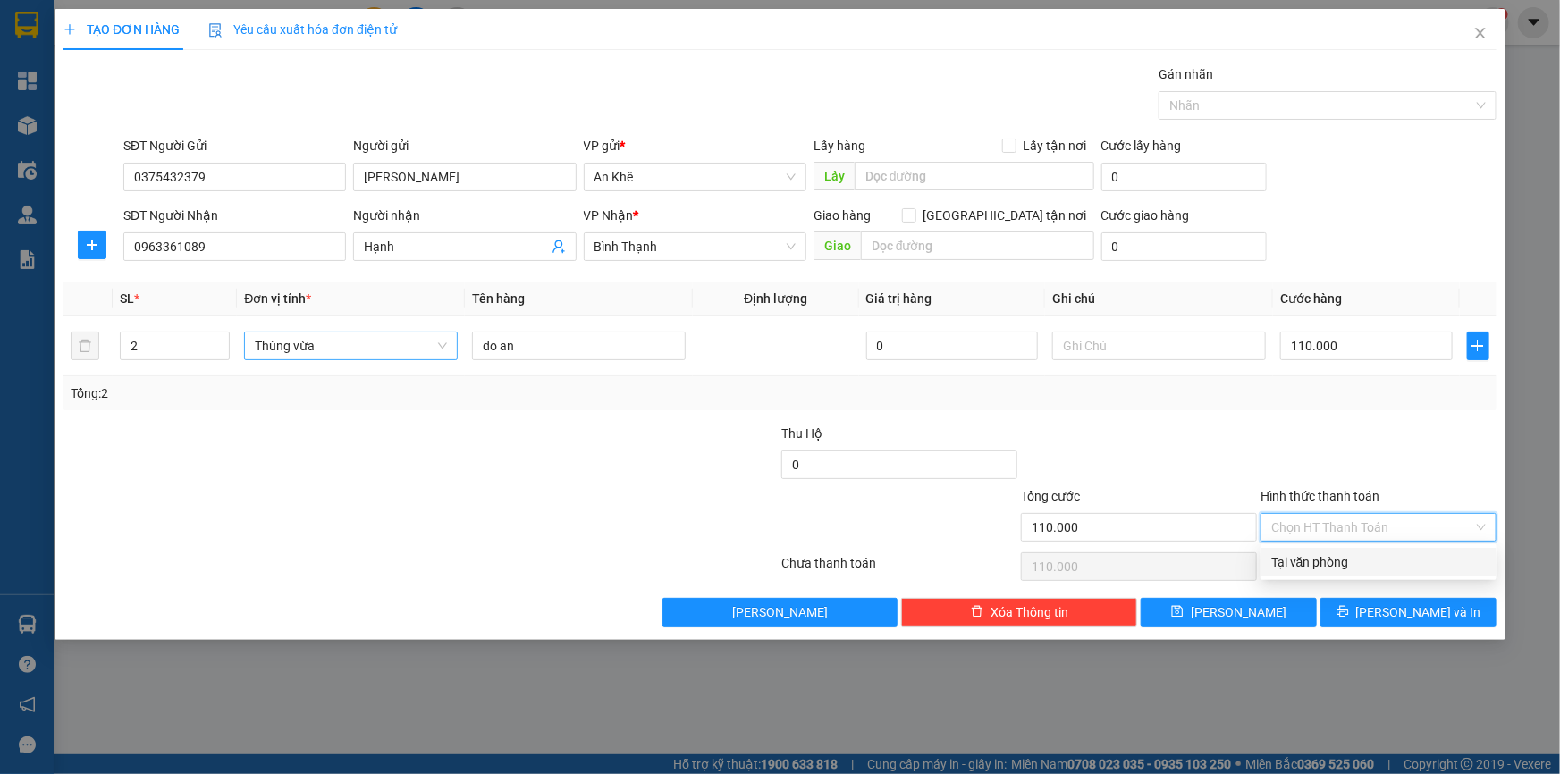
click at [1325, 560] on div "Tại văn phòng" at bounding box center [1378, 562] width 214 height 20
type input "0"
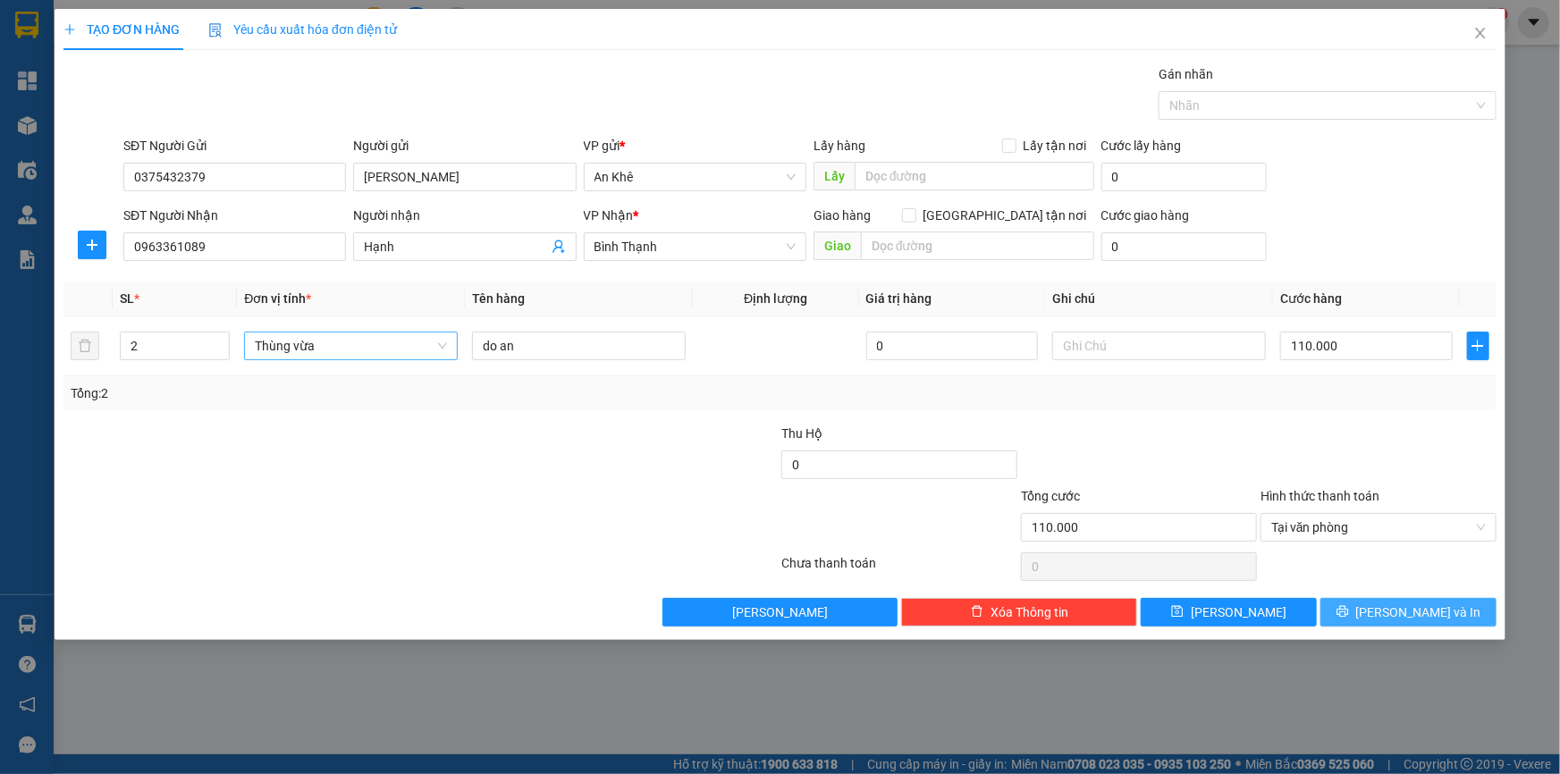
click at [1381, 622] on button "[PERSON_NAME] và In" at bounding box center [1408, 612] width 176 height 29
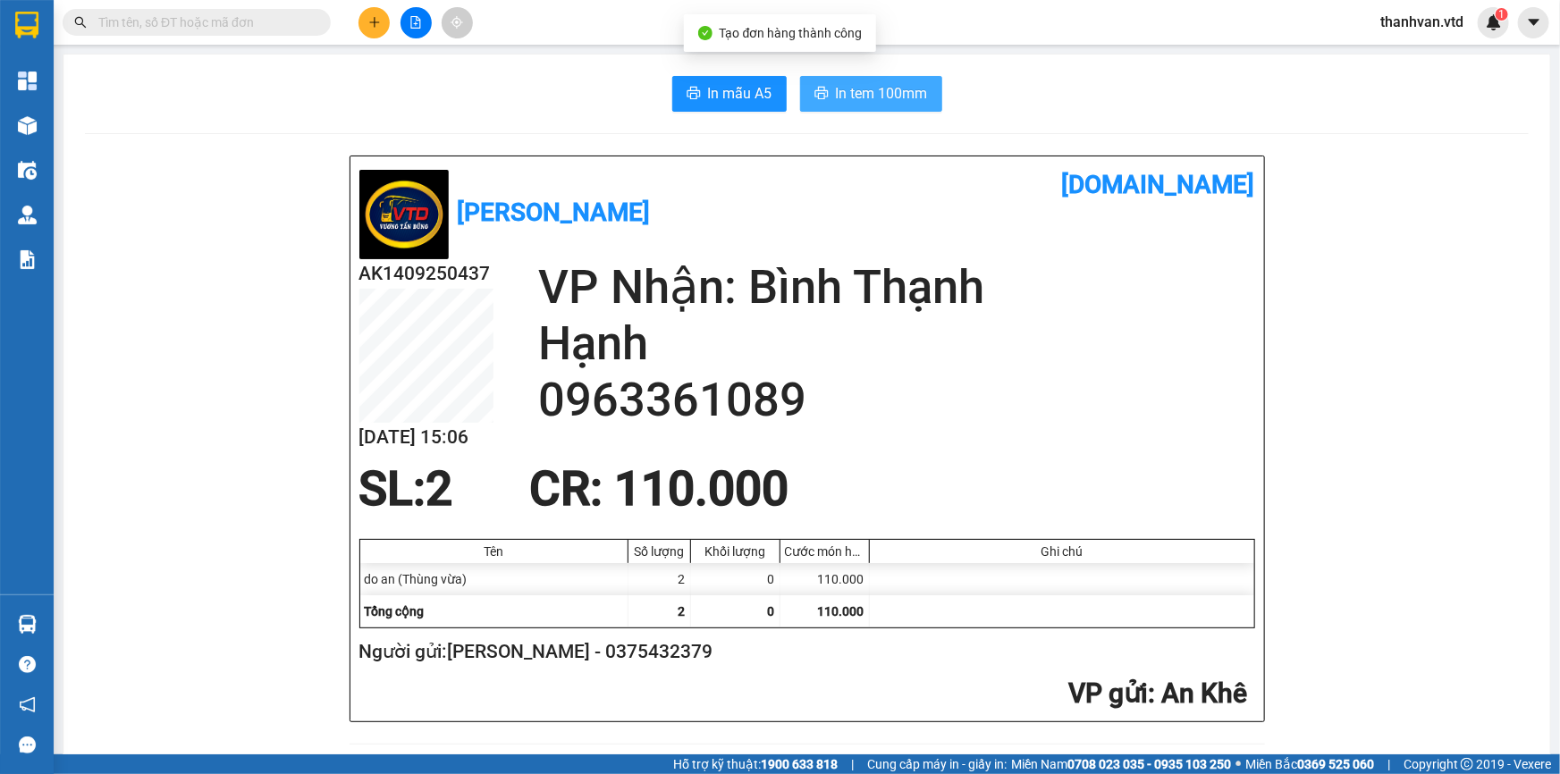
click at [852, 89] on span "In tem 100mm" at bounding box center [882, 93] width 92 height 22
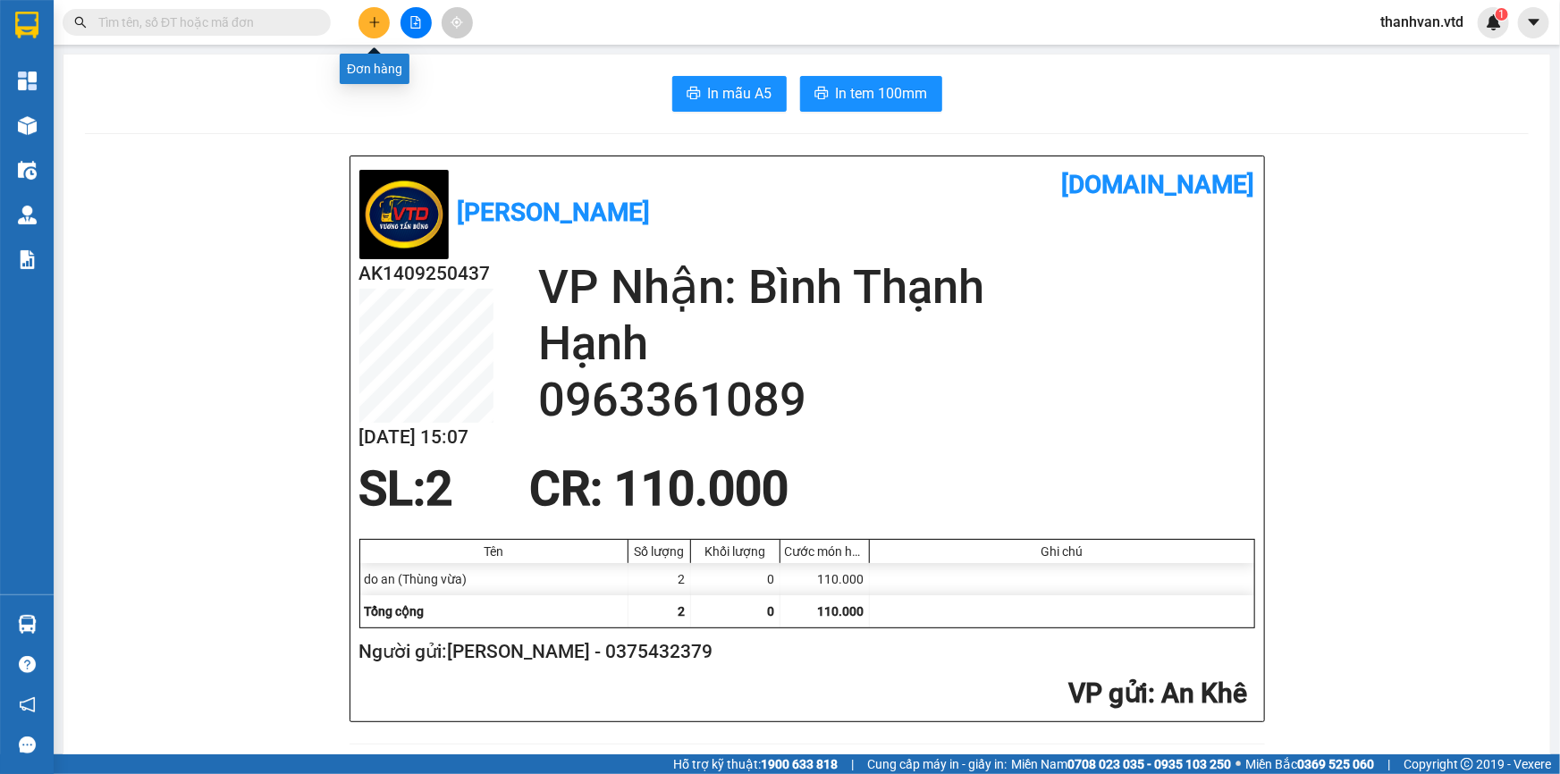
click at [373, 26] on icon "plus" at bounding box center [374, 22] width 13 height 13
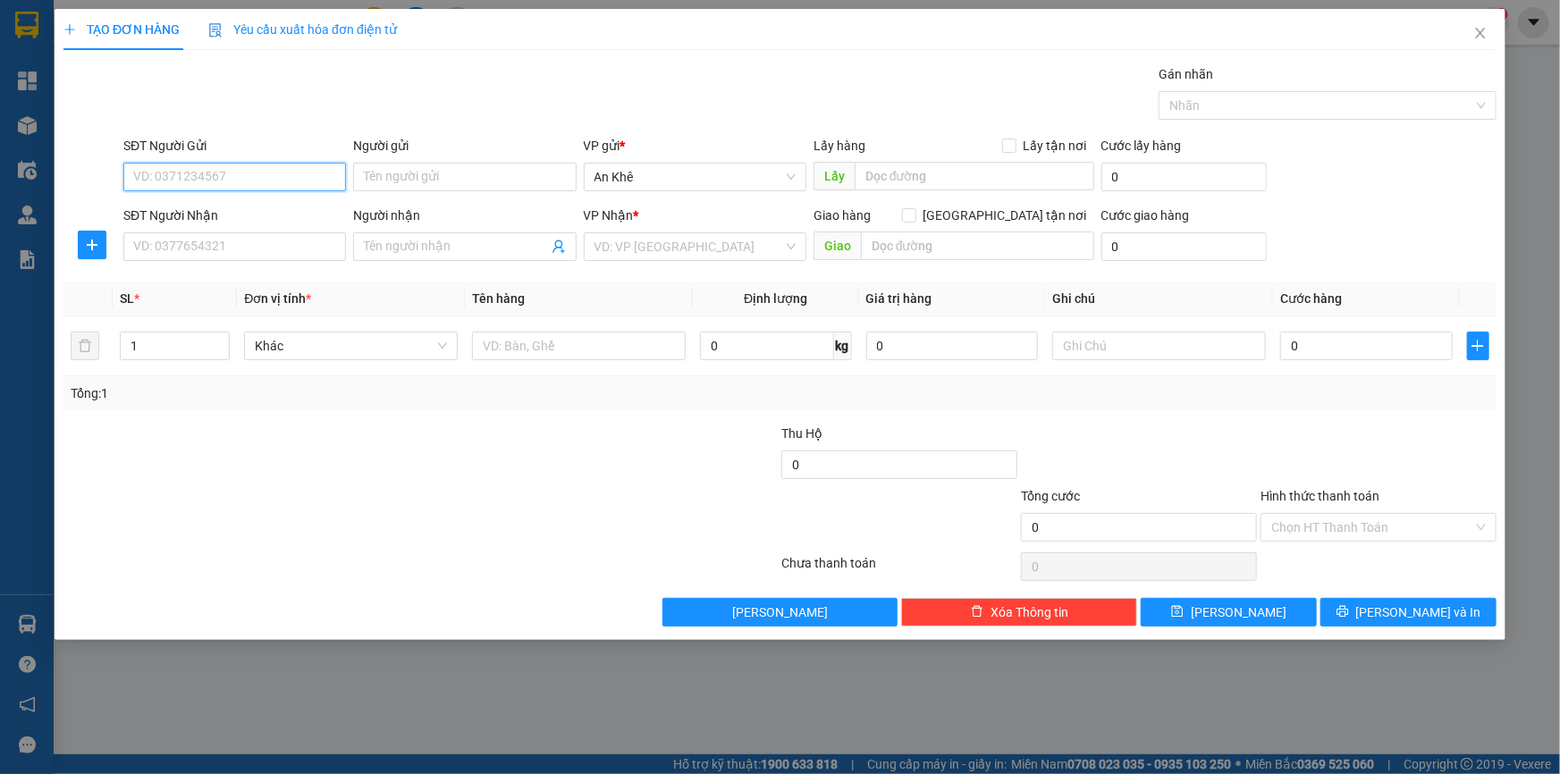
click at [233, 173] on input "SĐT Người Gửi" at bounding box center [234, 177] width 223 height 29
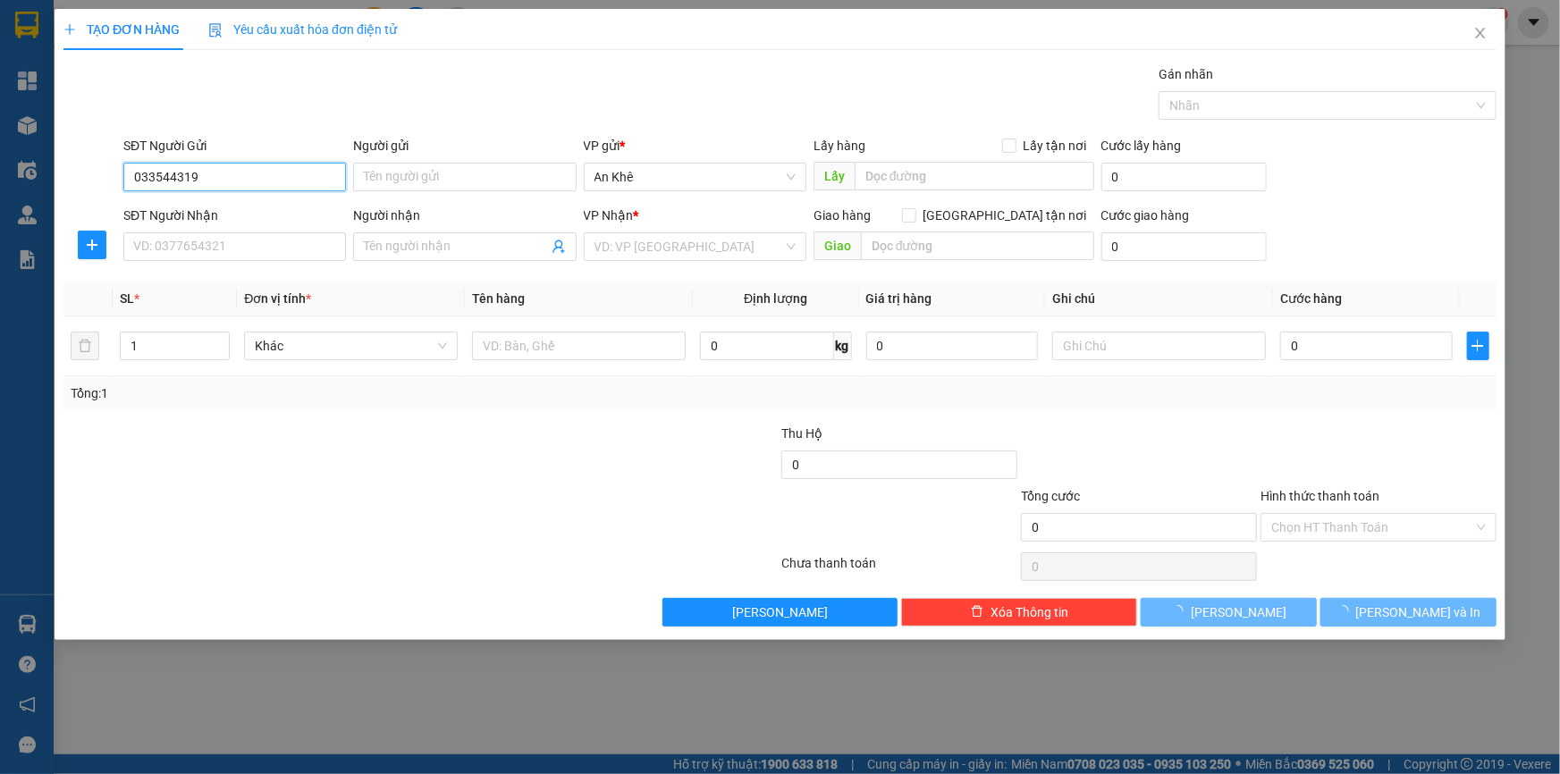
type input "0335443192"
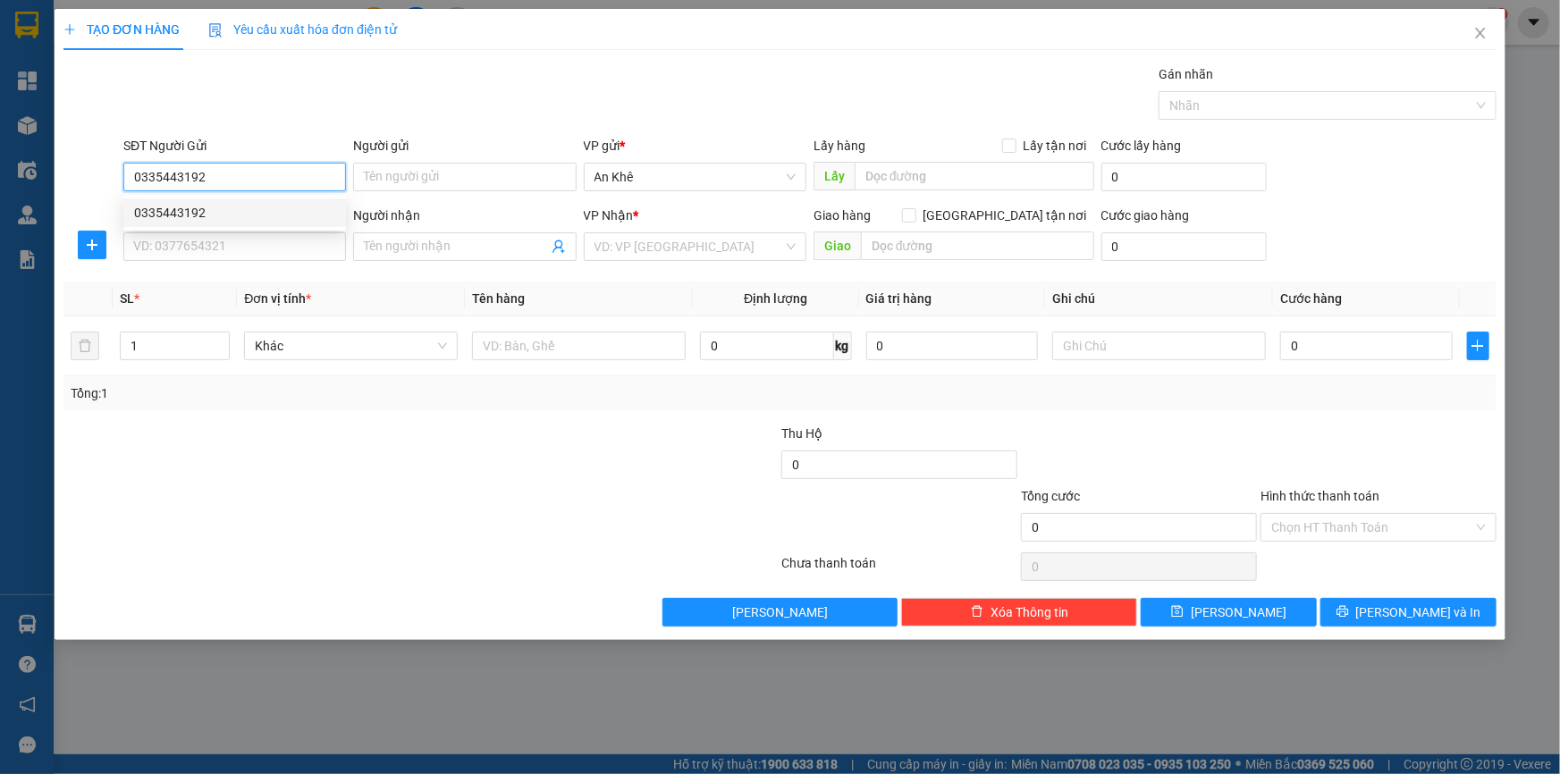
click at [223, 214] on div "0335443192" at bounding box center [234, 213] width 201 height 20
type input "đông tr sơn"
type input "0335443192"
click at [420, 351] on span "Bất kỳ" at bounding box center [351, 345] width 192 height 27
type input "0335443192"
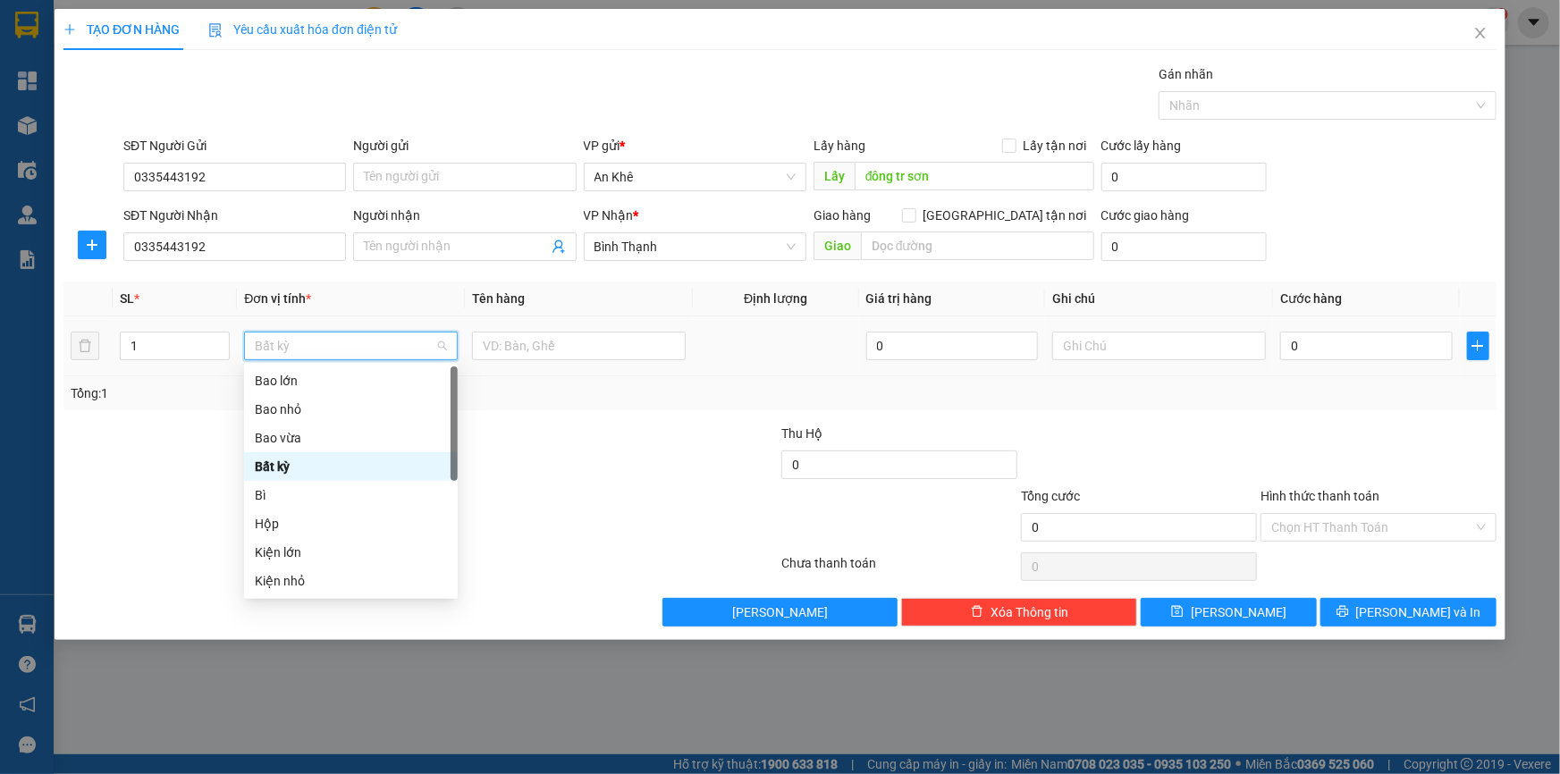
type input "b"
click at [331, 431] on div "Bao vừa" at bounding box center [351, 438] width 192 height 20
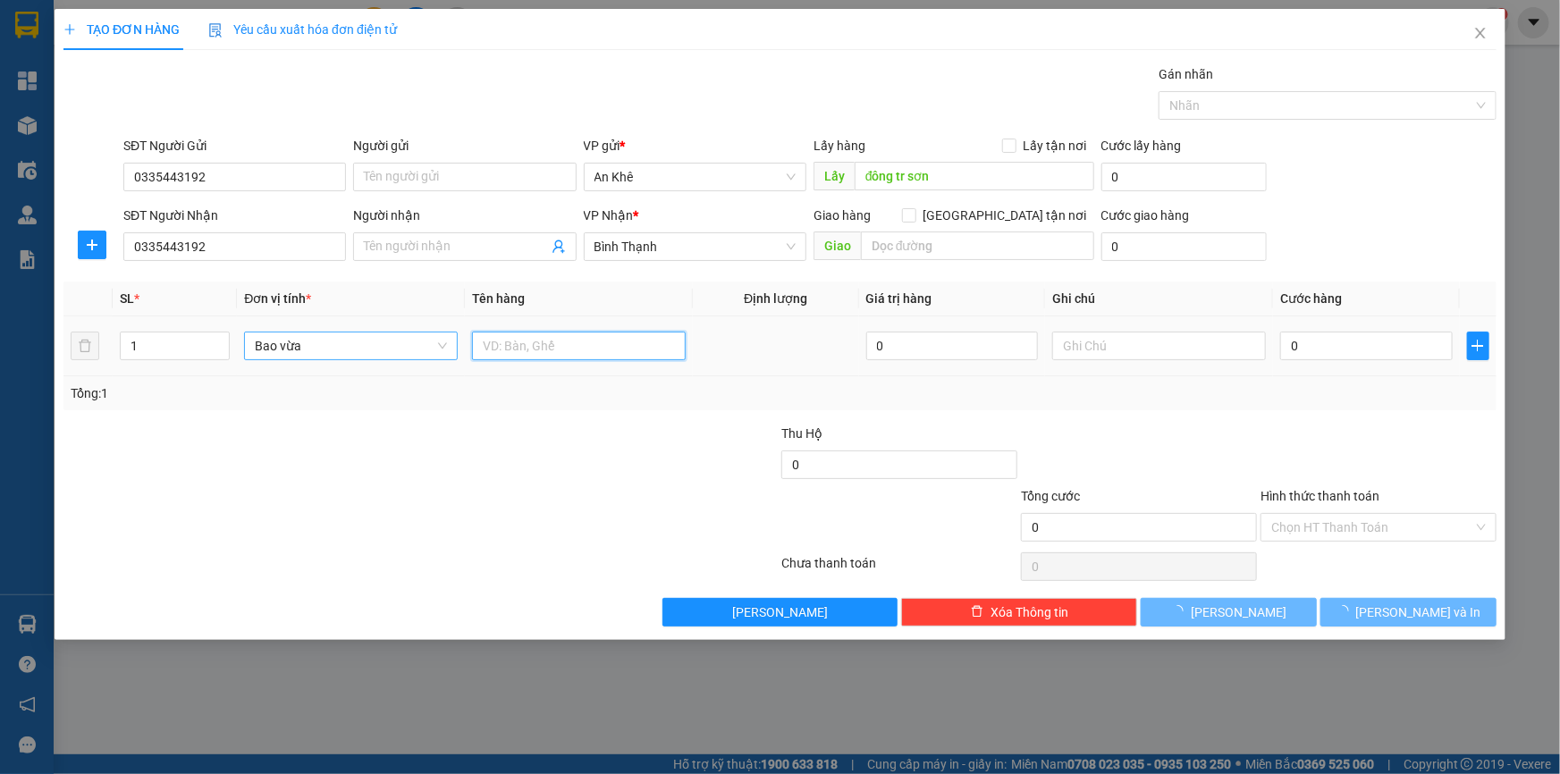
click at [555, 338] on input "text" at bounding box center [579, 346] width 214 height 29
type input "1 bao măng"
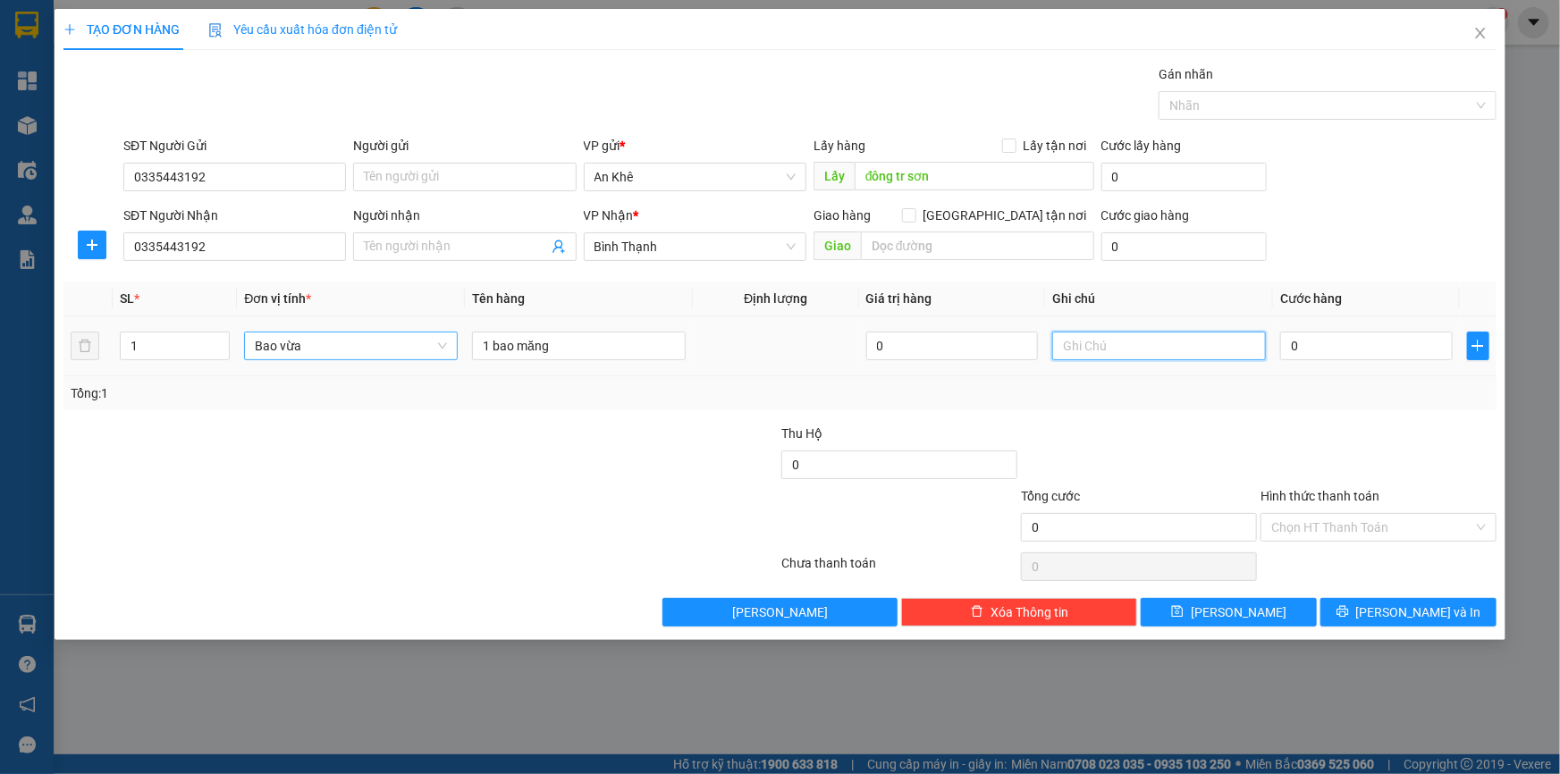
click at [1135, 352] on input "text" at bounding box center [1159, 346] width 214 height 29
type input "tam tinh"
click at [1373, 349] on input "0" at bounding box center [1366, 346] width 172 height 29
type input "1"
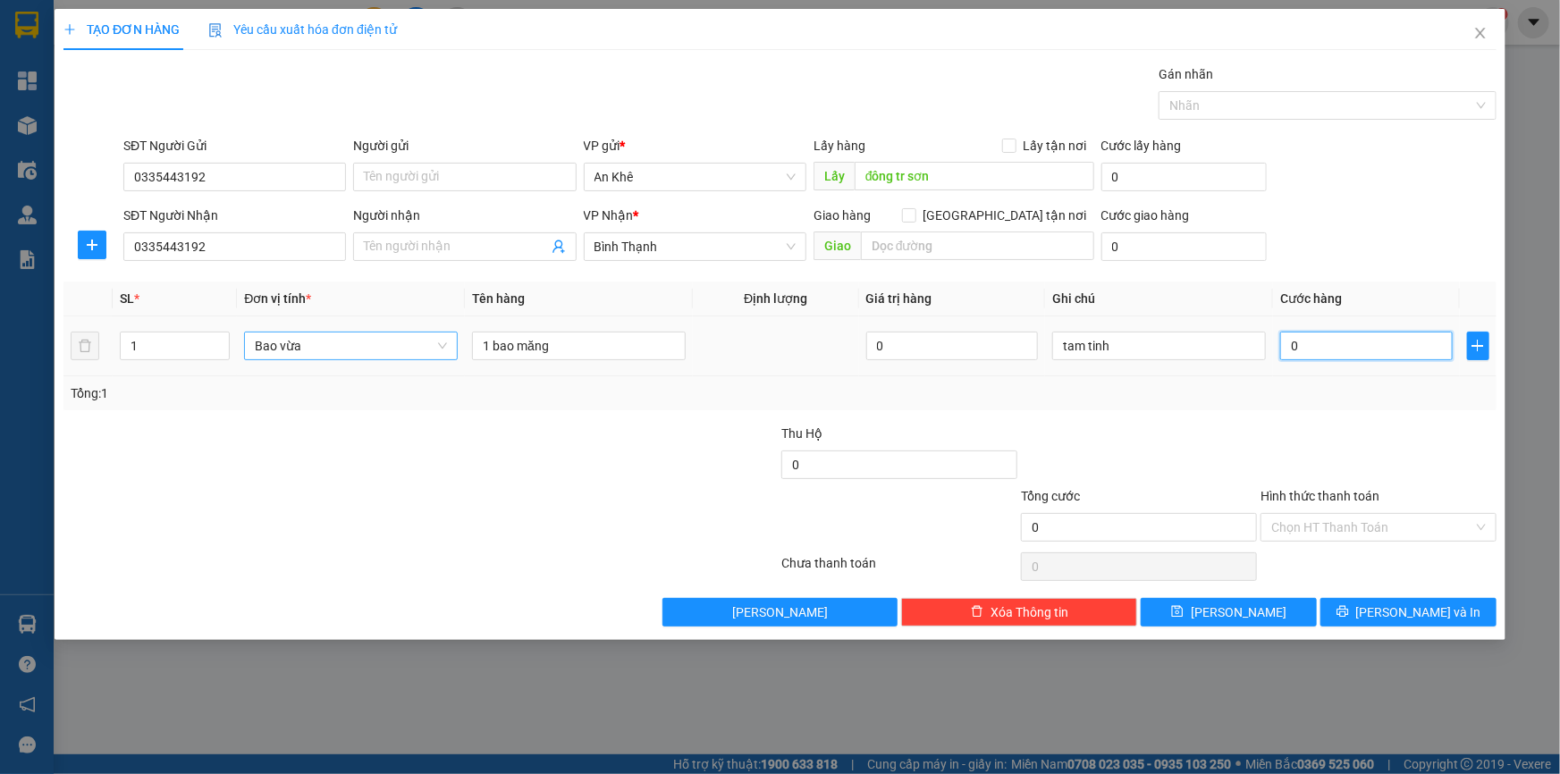
type input "1"
type input "10"
type input "100"
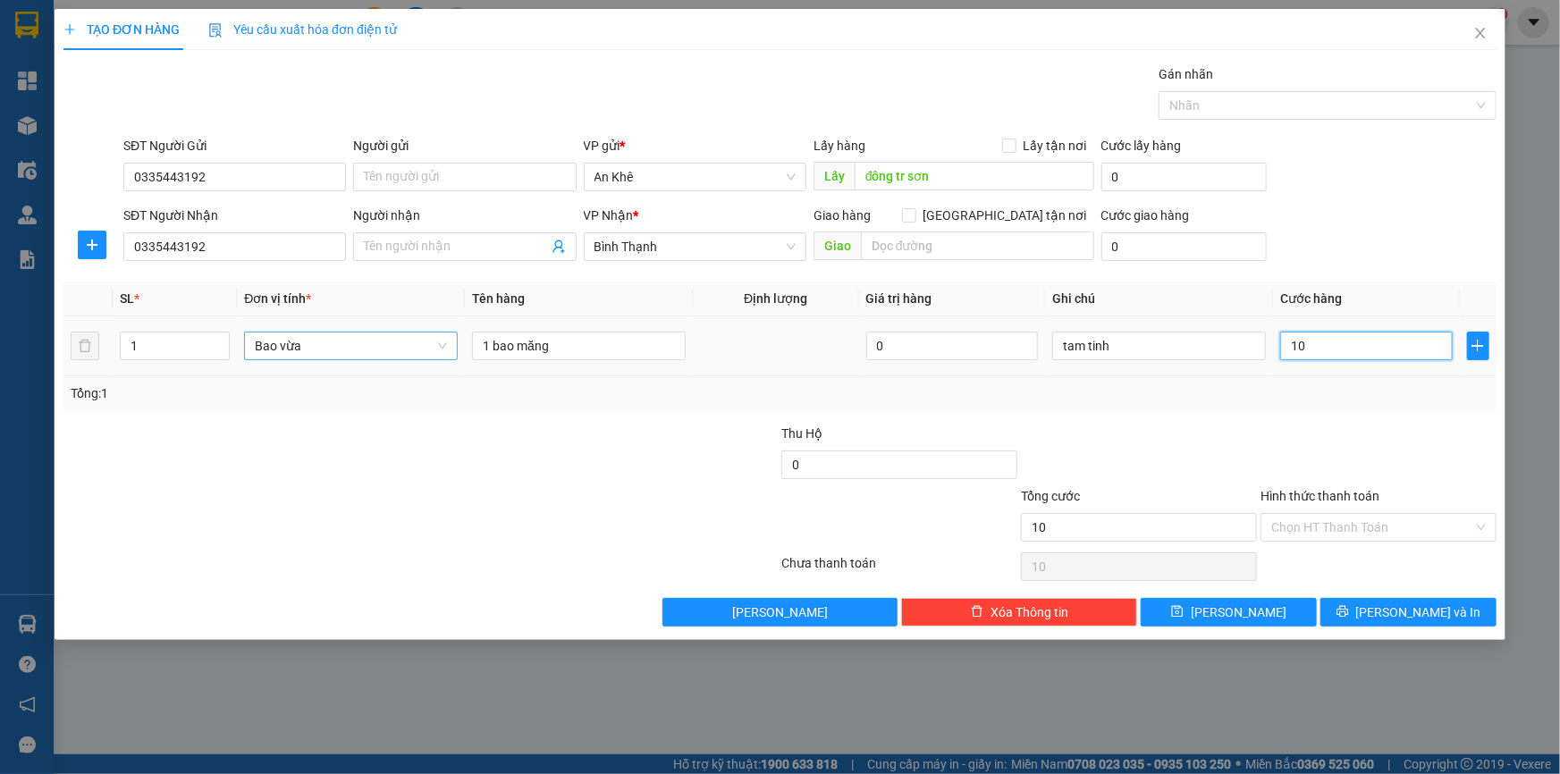
type input "100"
type input "1.000"
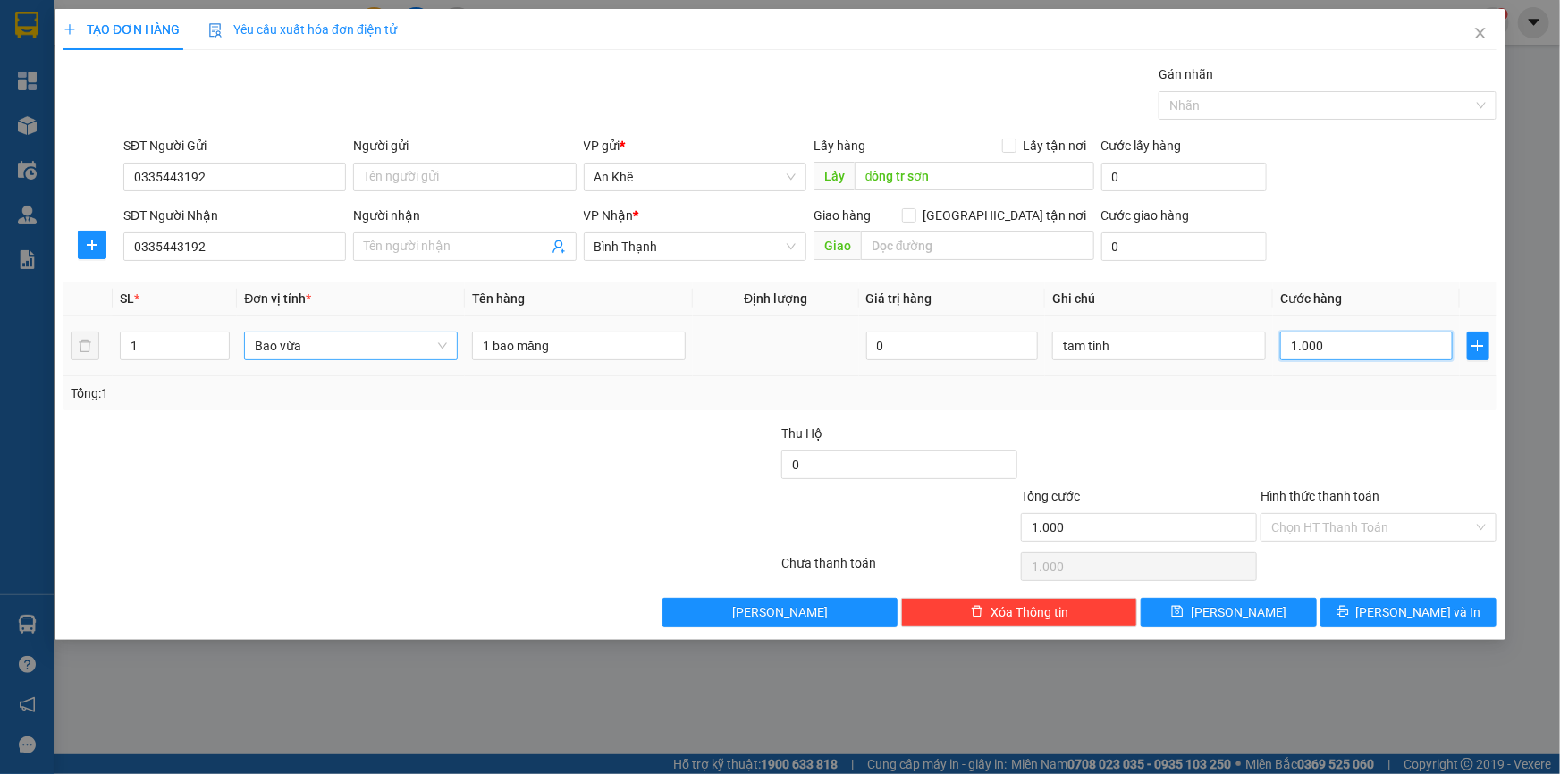
type input "10.000"
type input "100.000"
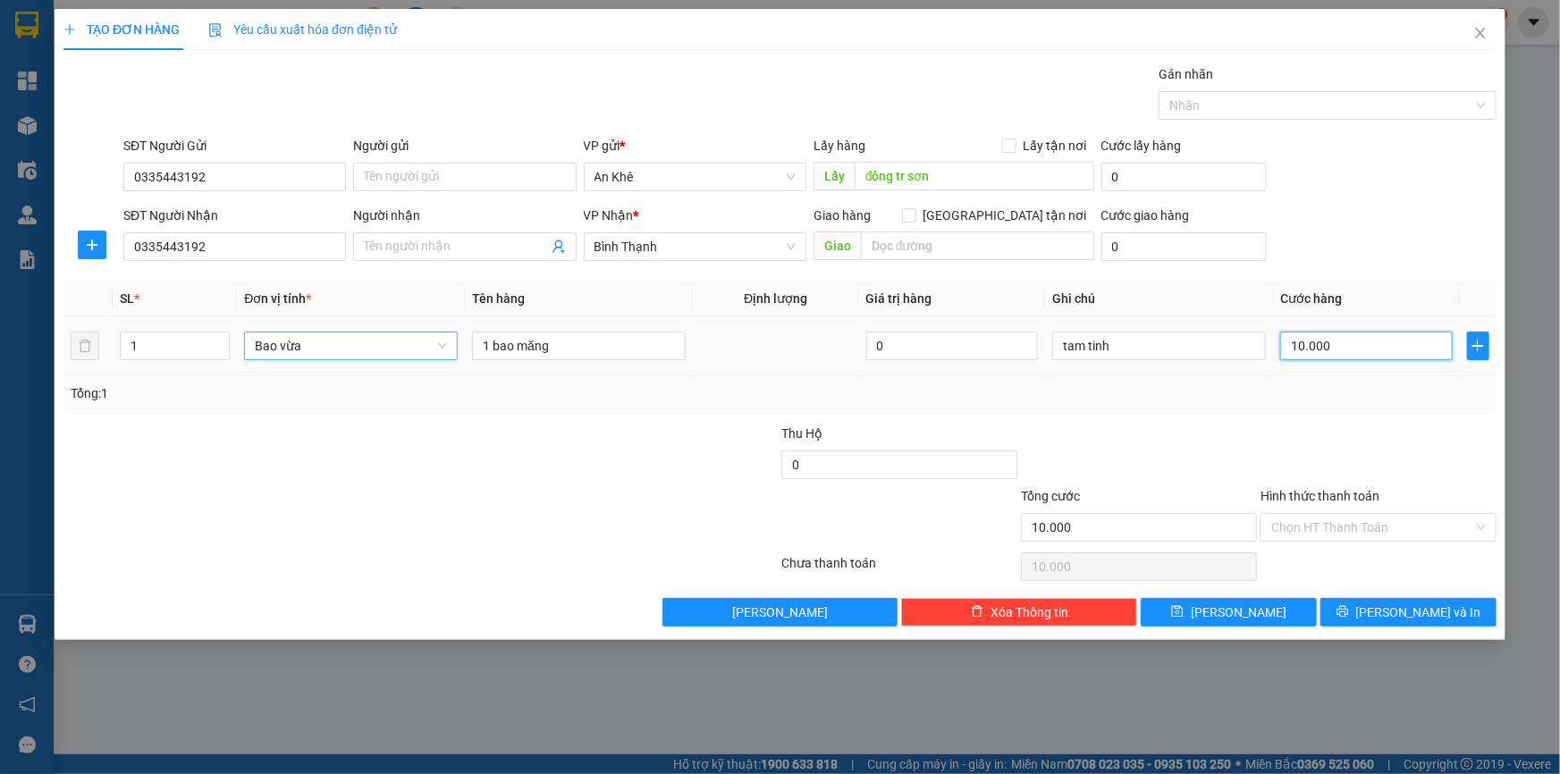
type input "100.000"
click at [1223, 608] on button "[PERSON_NAME]" at bounding box center [1228, 612] width 176 height 29
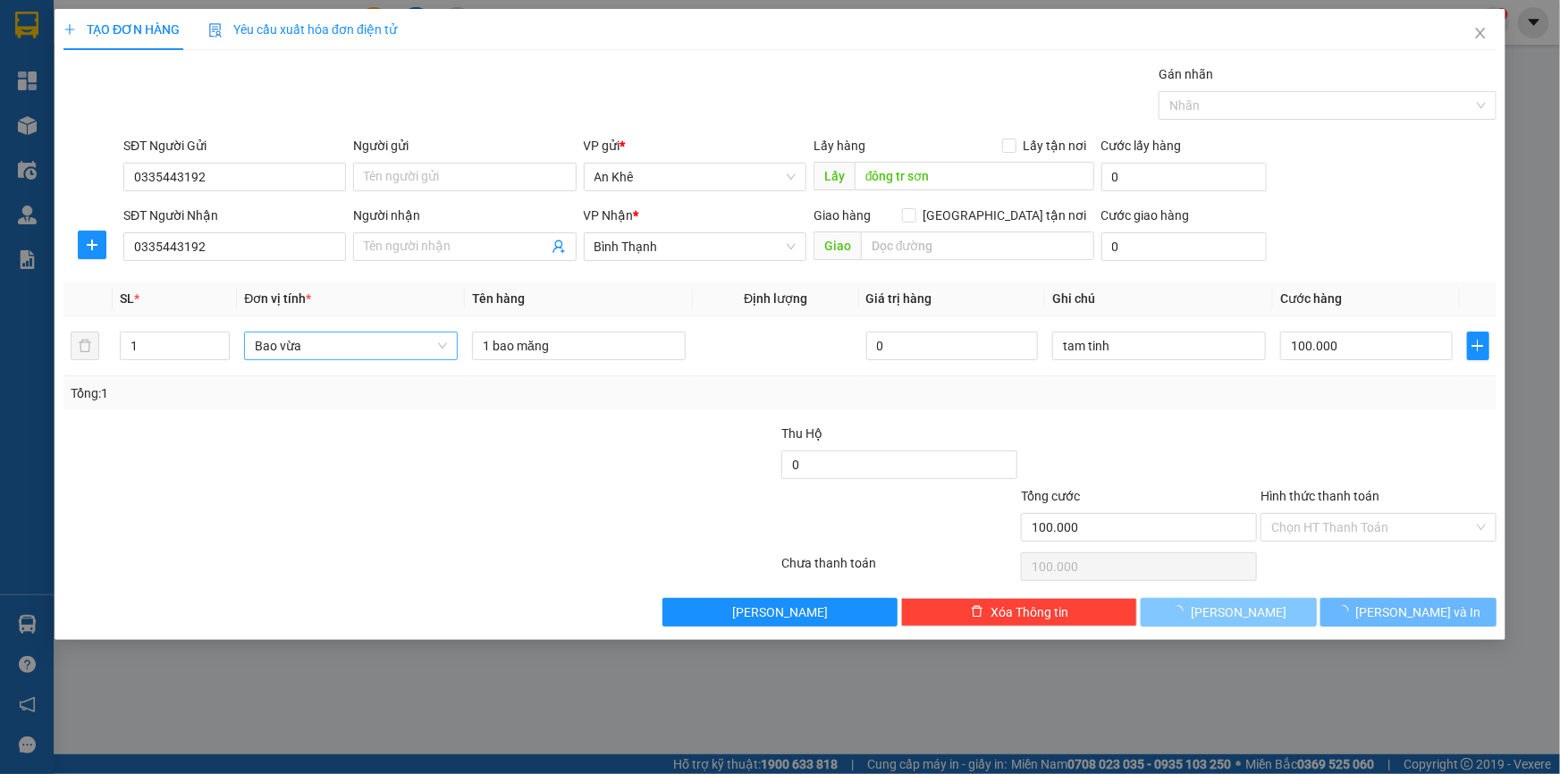
type input "0"
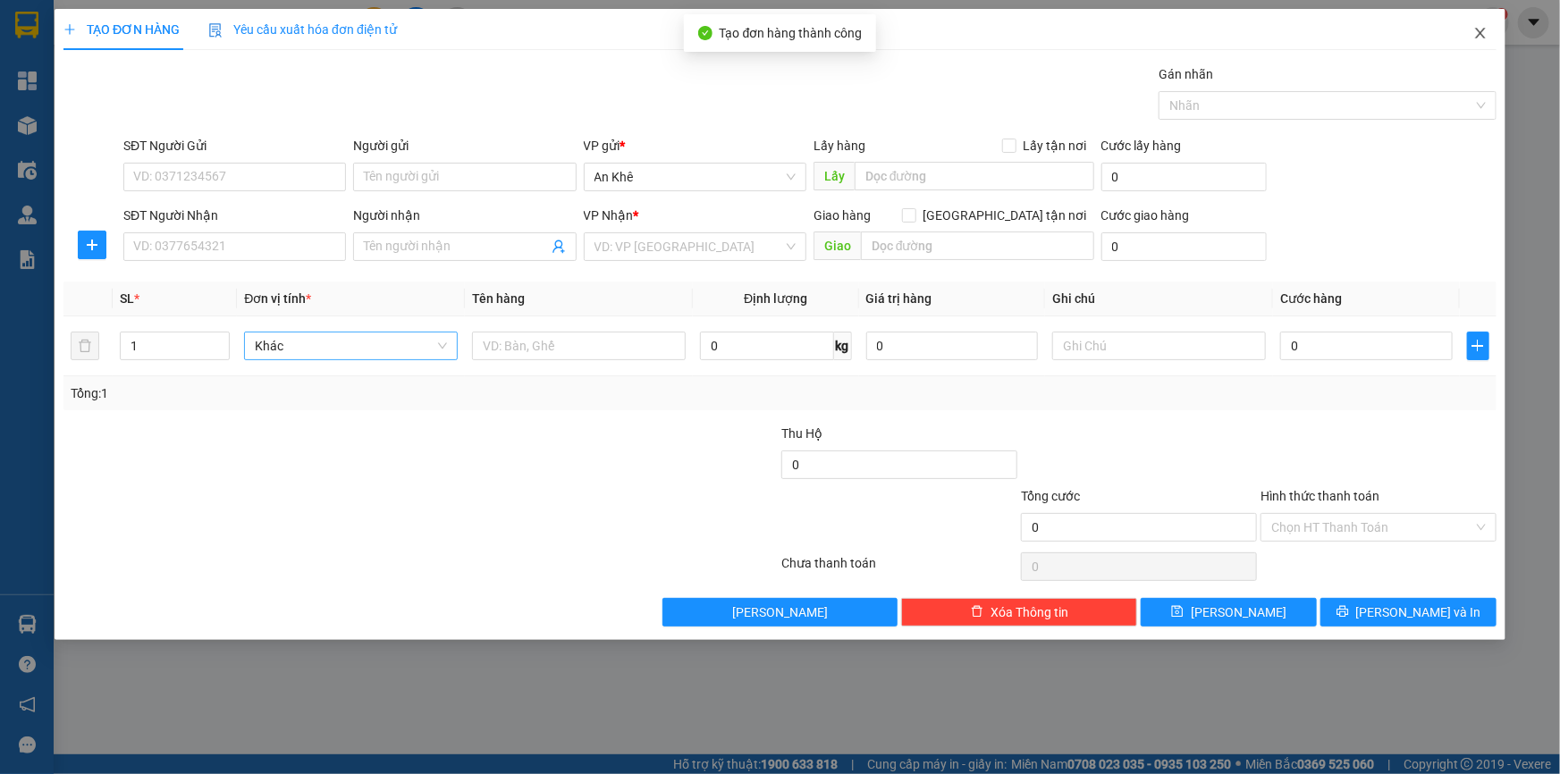
click at [1478, 32] on icon "close" at bounding box center [1480, 33] width 10 height 11
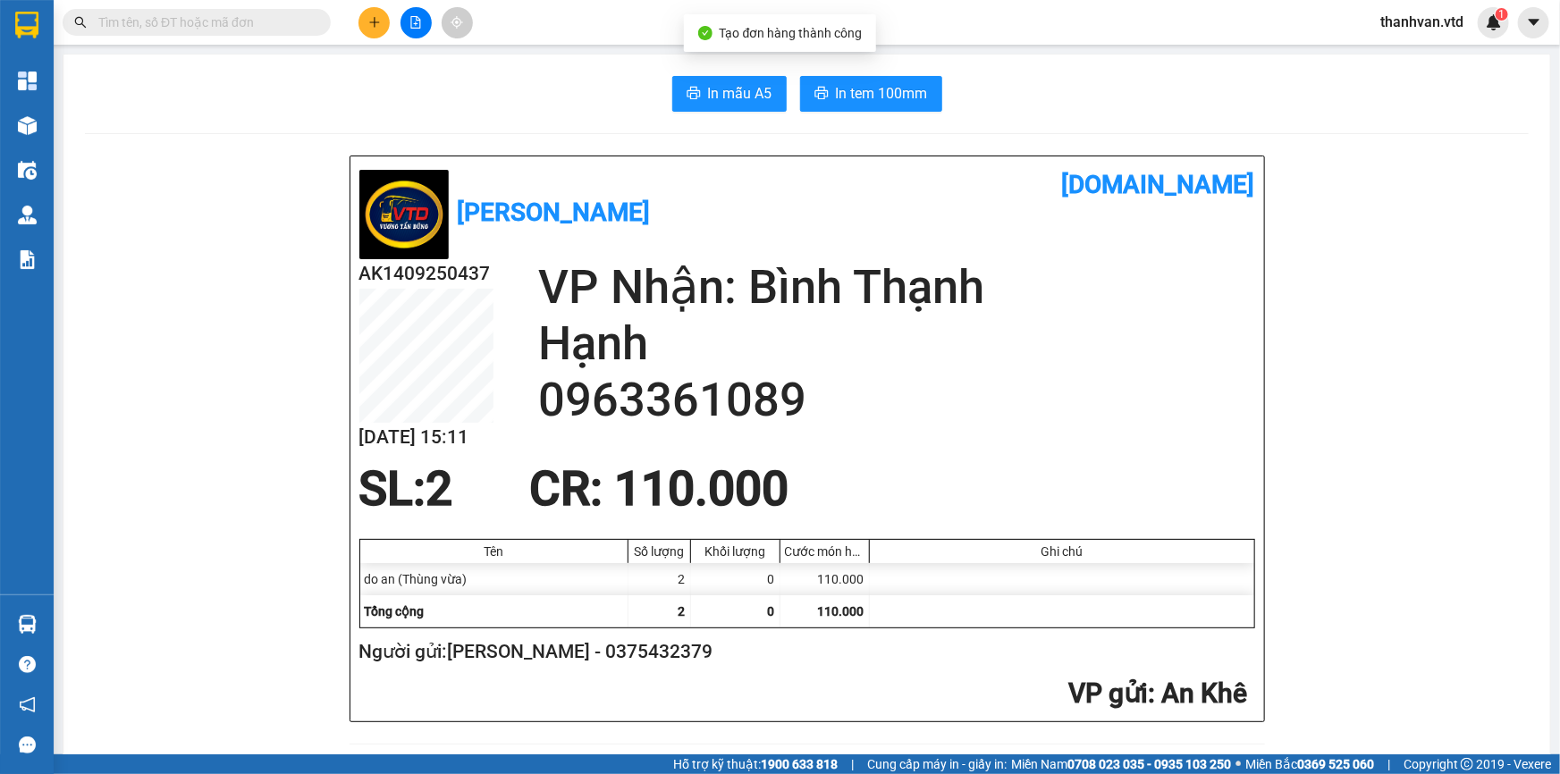
drag, startPoint x: 1012, startPoint y: 398, endPoint x: 998, endPoint y: 376, distance: 25.3
click at [1016, 396] on h2 "0963361089" at bounding box center [896, 400] width 717 height 56
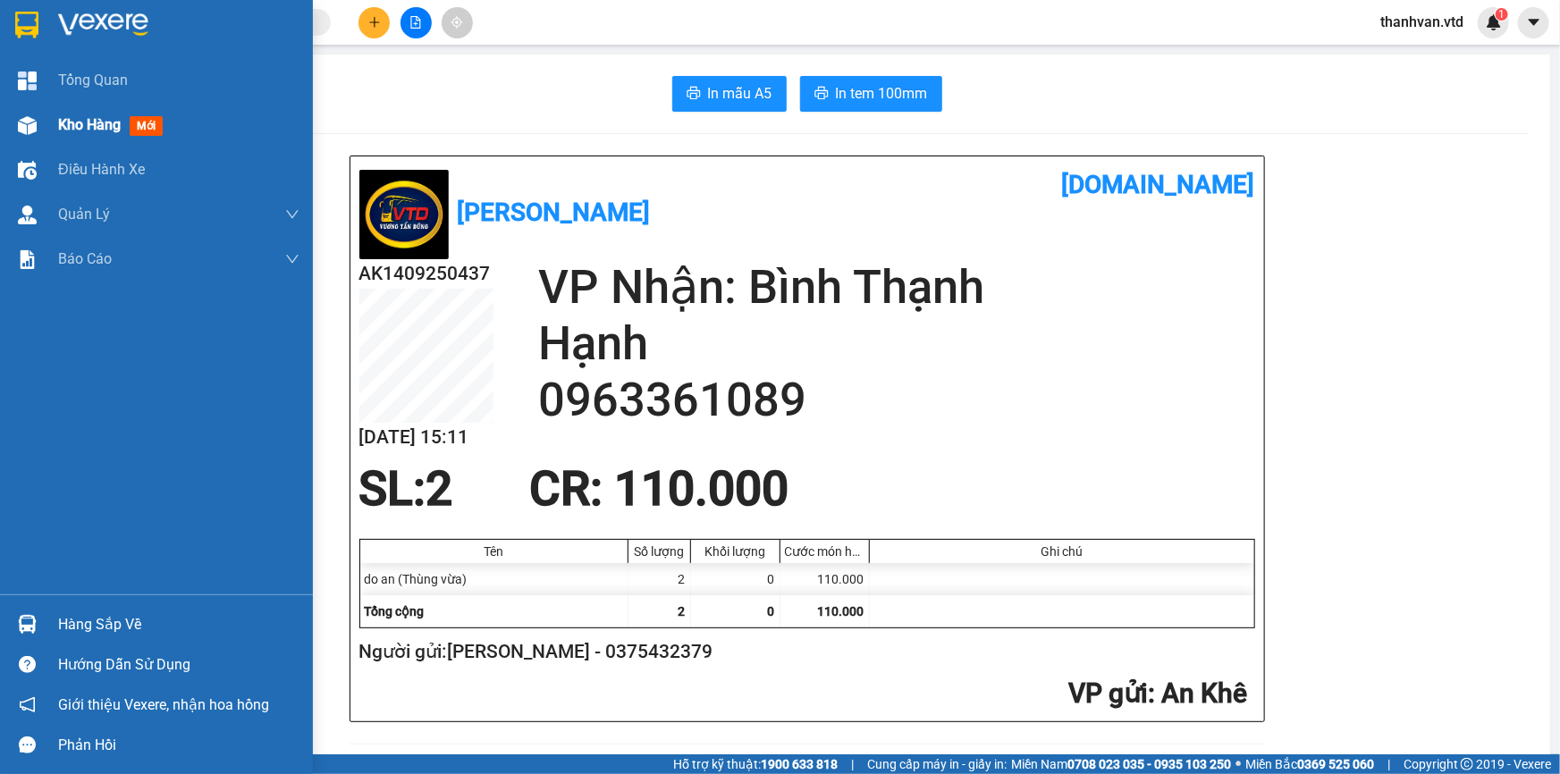
click at [68, 129] on span "Kho hàng" at bounding box center [89, 124] width 63 height 17
